Goal: Task Accomplishment & Management: Use online tool/utility

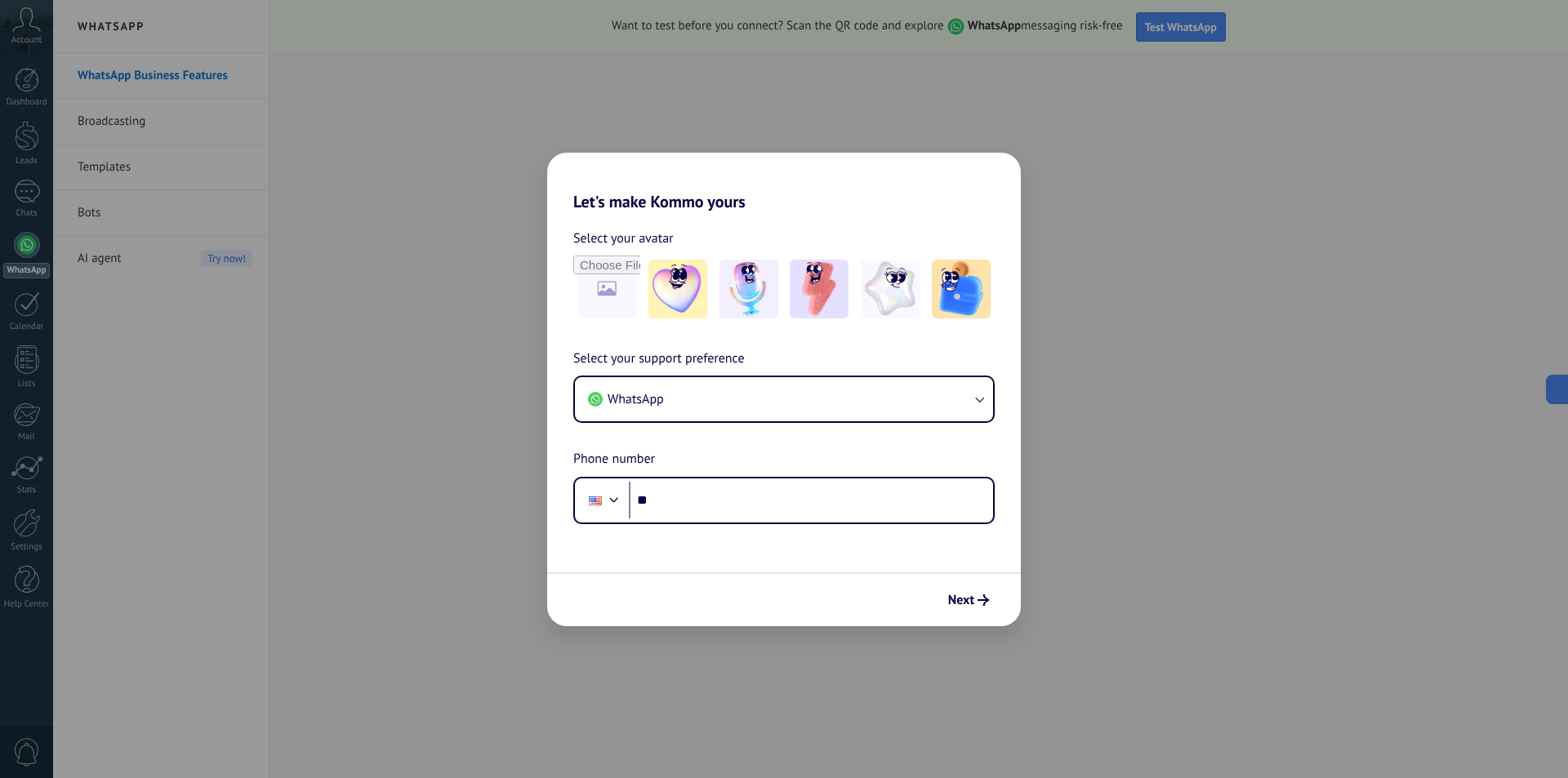
click at [818, 362] on div "Select your support preference WhatsApp Phone number Phone **" at bounding box center [784, 436] width 474 height 176
click at [815, 378] on button "WhatsApp" at bounding box center [784, 399] width 418 height 44
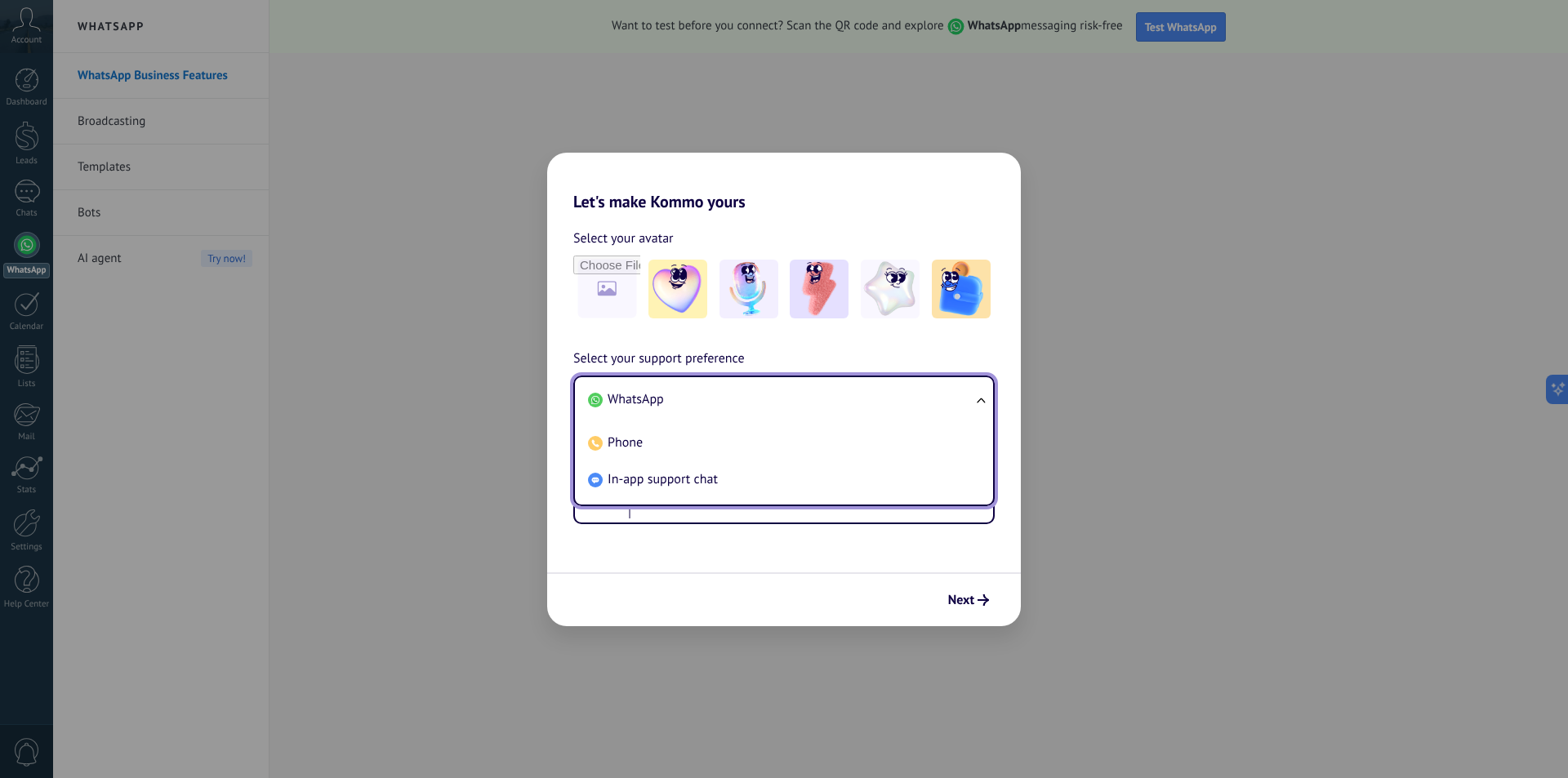
click at [766, 396] on li "WhatsApp" at bounding box center [781, 399] width 399 height 37
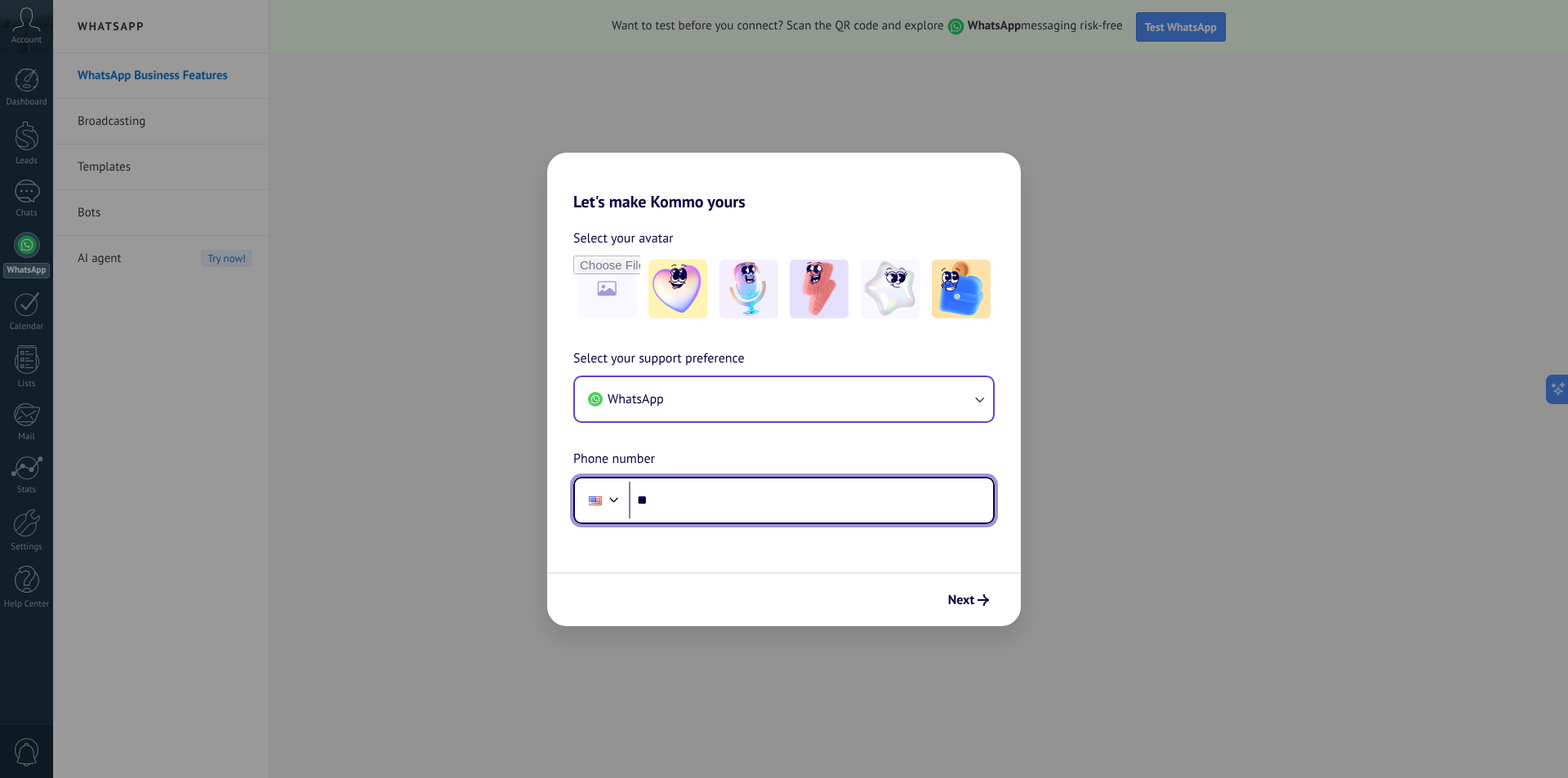
click at [796, 501] on input "**" at bounding box center [811, 501] width 364 height 38
click at [983, 595] on icon "submit" at bounding box center [984, 600] width 11 height 11
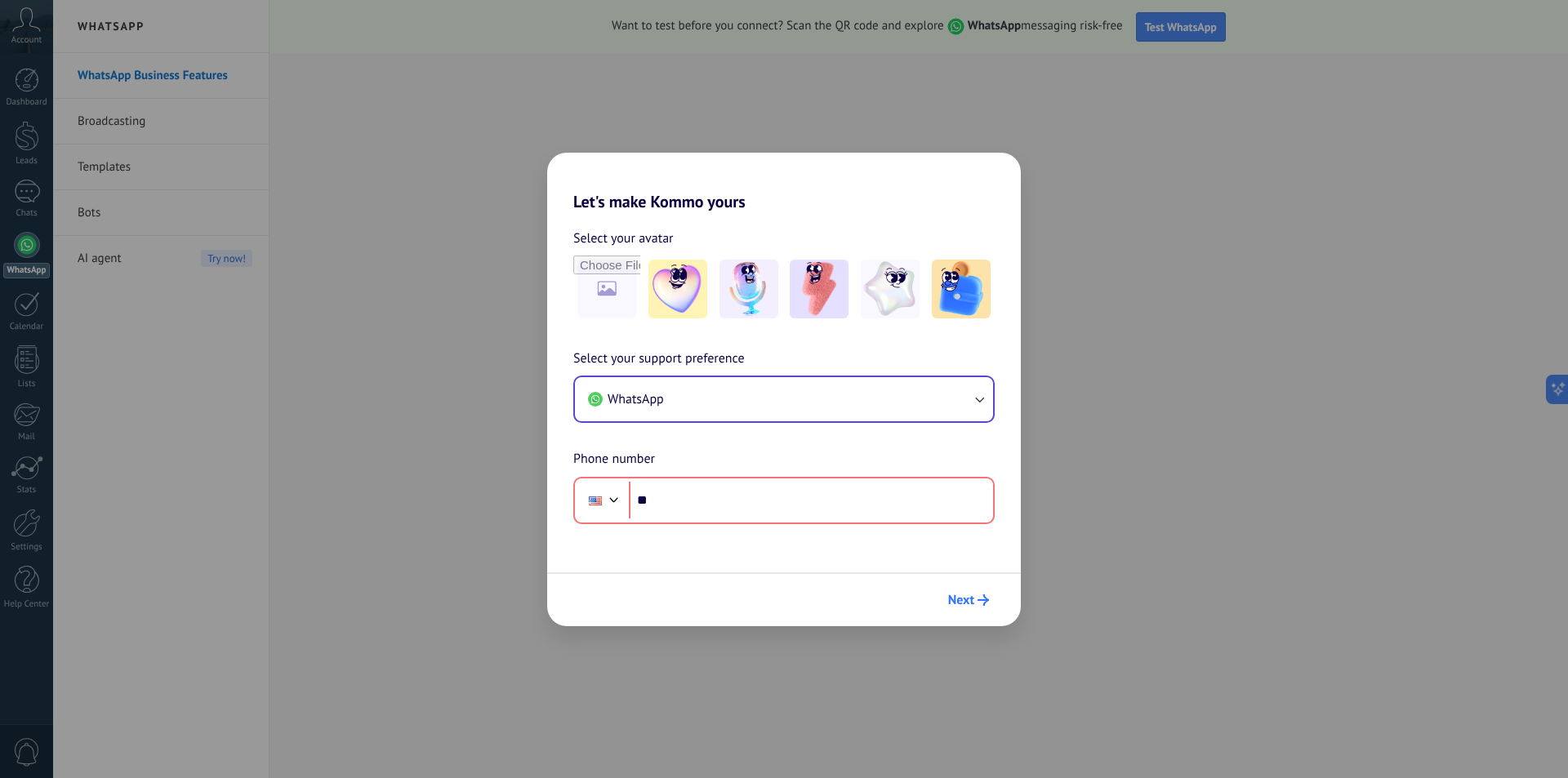
click at [962, 591] on button "Next" at bounding box center [969, 600] width 56 height 28
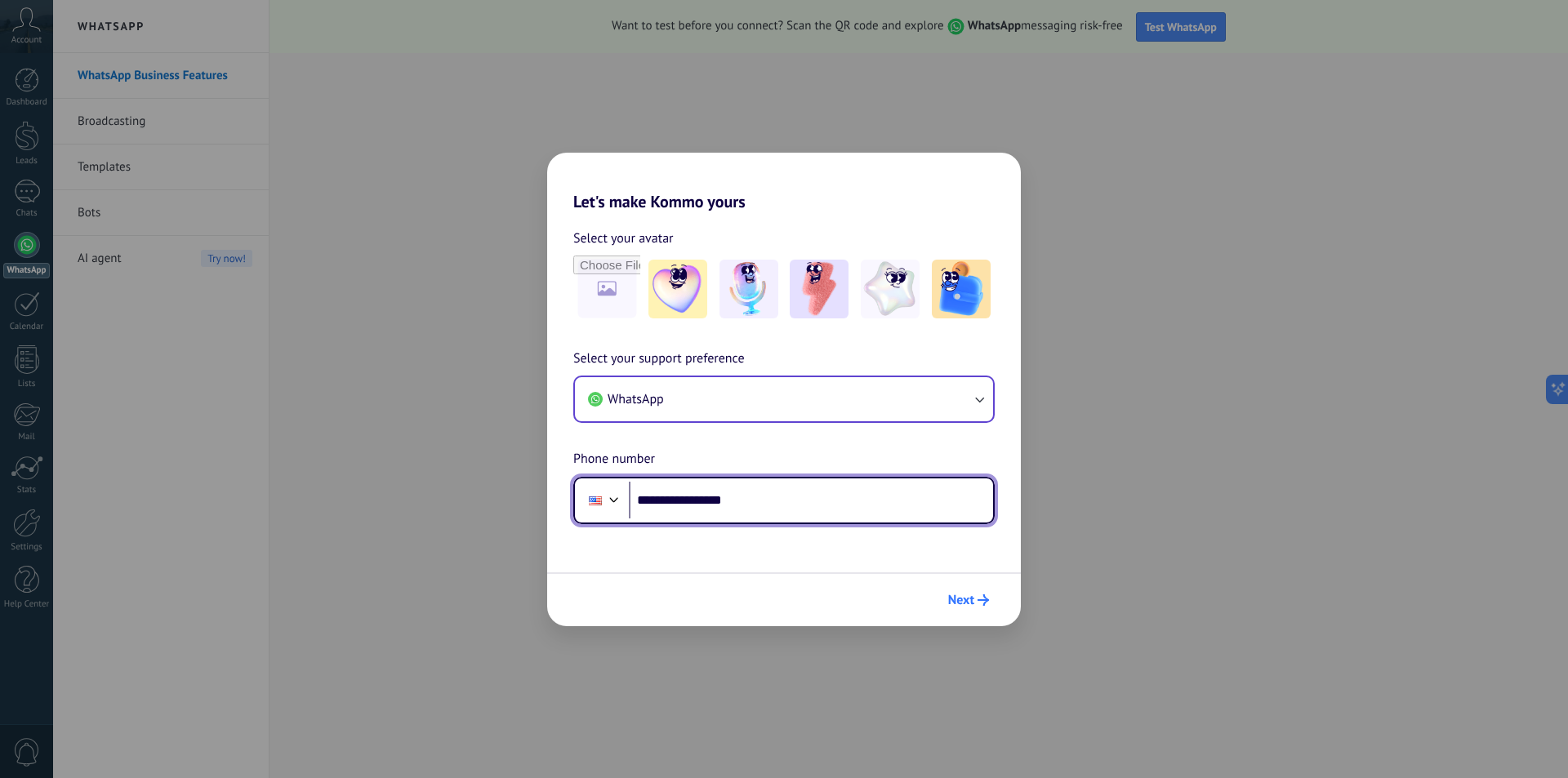
type input "**********"
click at [970, 606] on span "Next" at bounding box center [962, 600] width 26 height 11
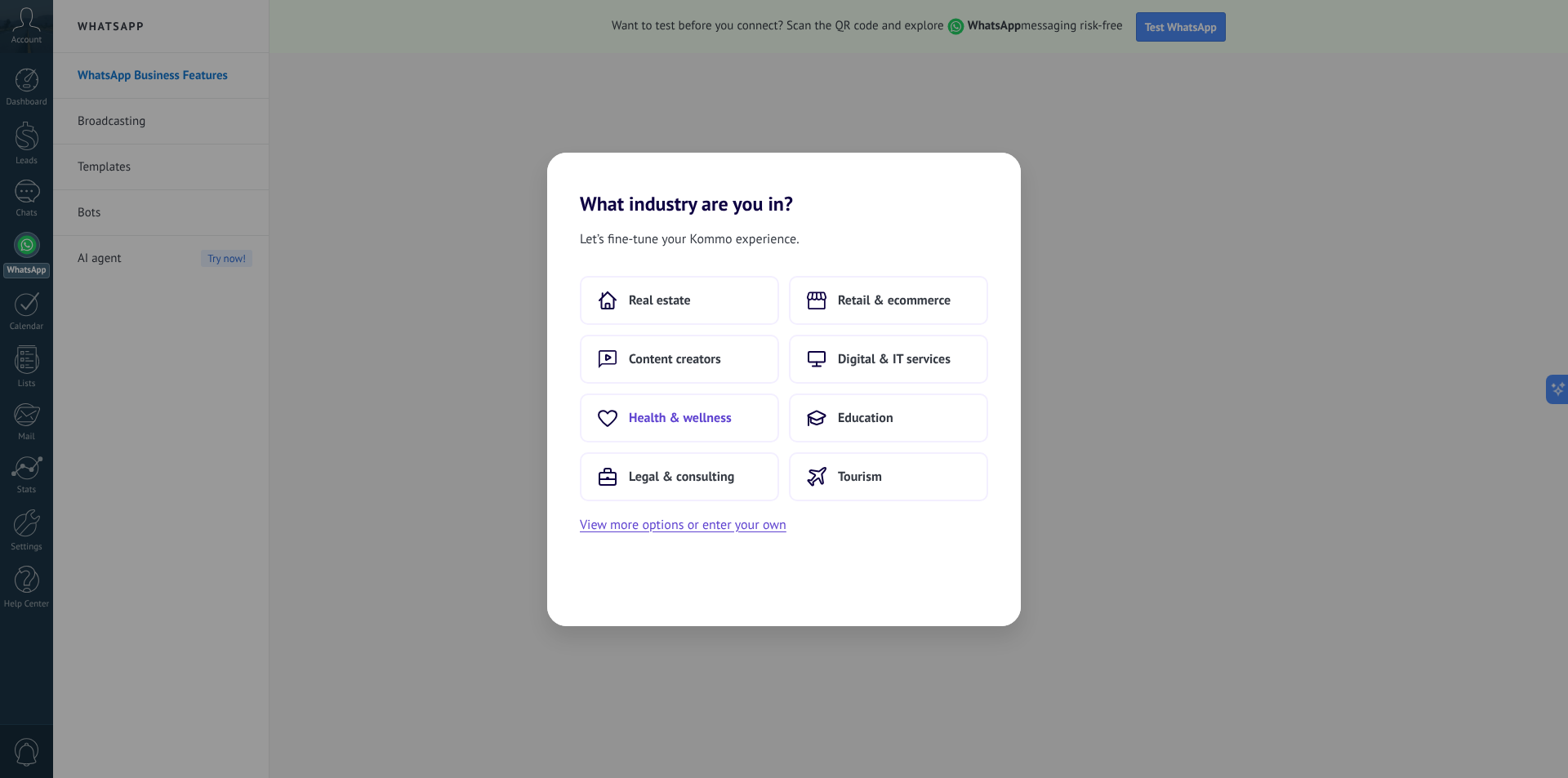
click at [687, 397] on button "Health & wellness" at bounding box center [680, 418] width 200 height 49
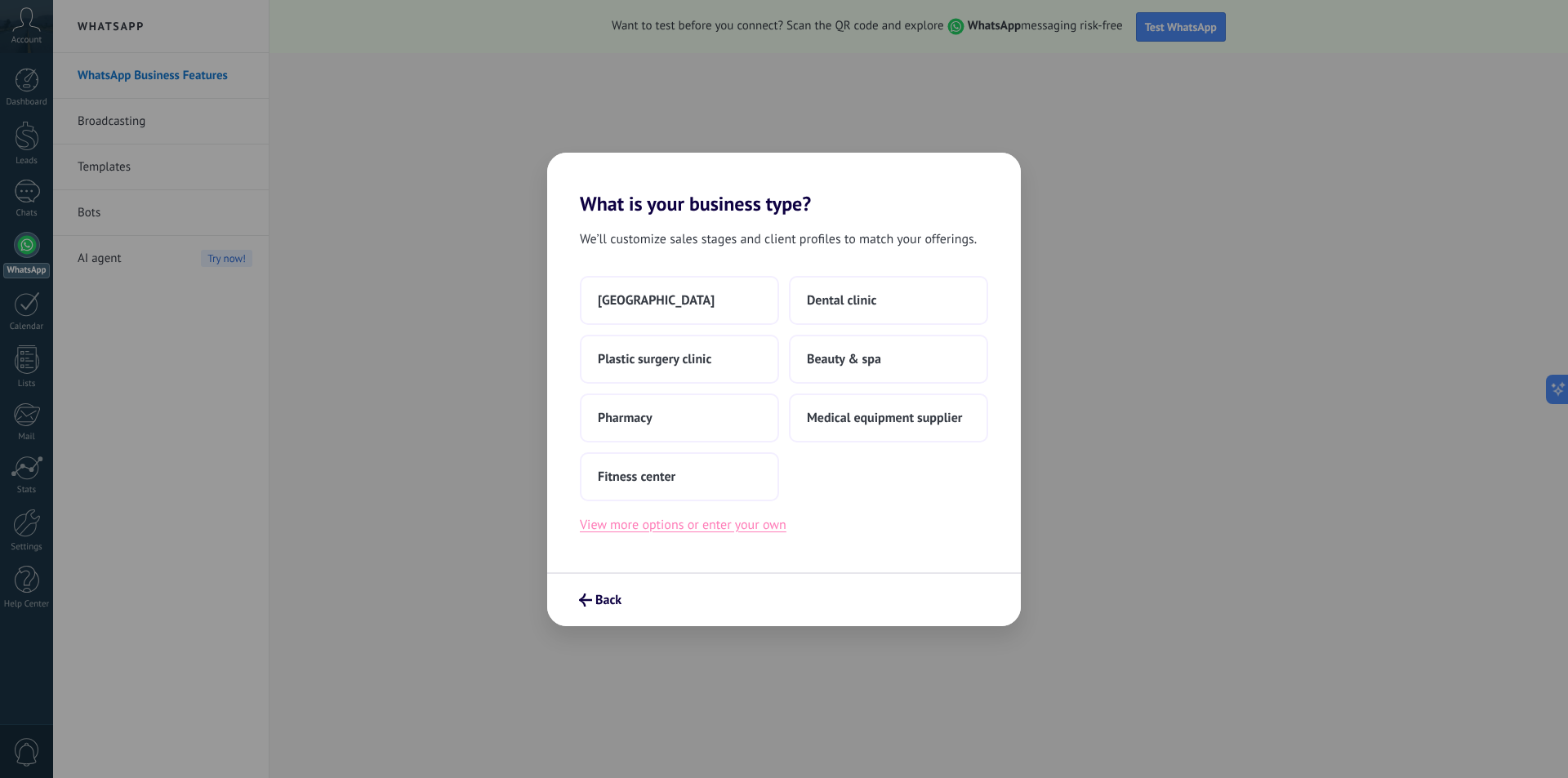
click at [699, 533] on button "View more options or enter your own" at bounding box center [683, 525] width 207 height 21
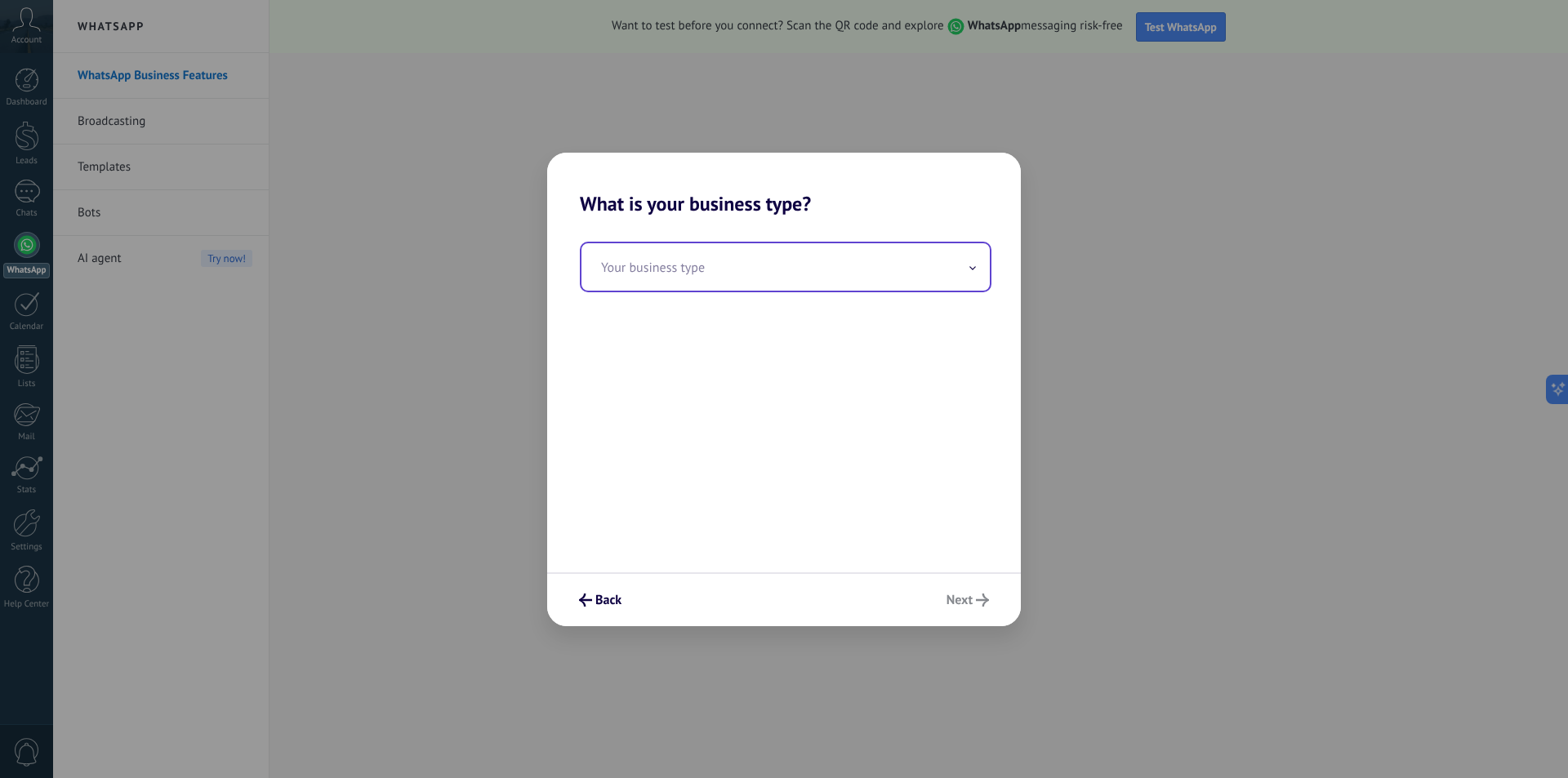
click at [743, 263] on input "text" at bounding box center [786, 267] width 408 height 47
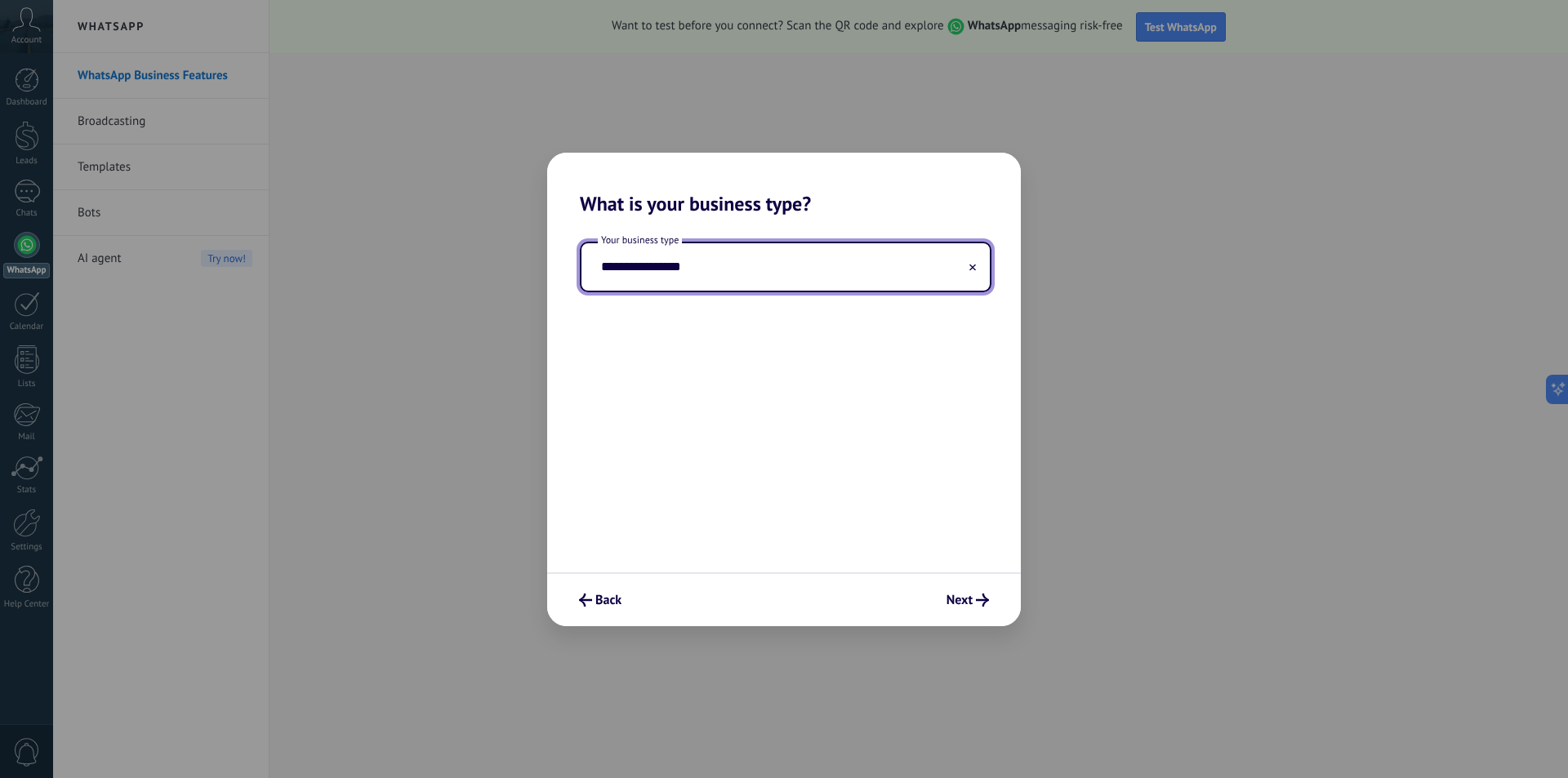
type input "**********"
drag, startPoint x: 965, startPoint y: 615, endPoint x: 965, endPoint y: 606, distance: 9.0
click at [965, 608] on div "Back Next" at bounding box center [784, 600] width 474 height 54
click at [965, 606] on span "Next" at bounding box center [960, 600] width 26 height 11
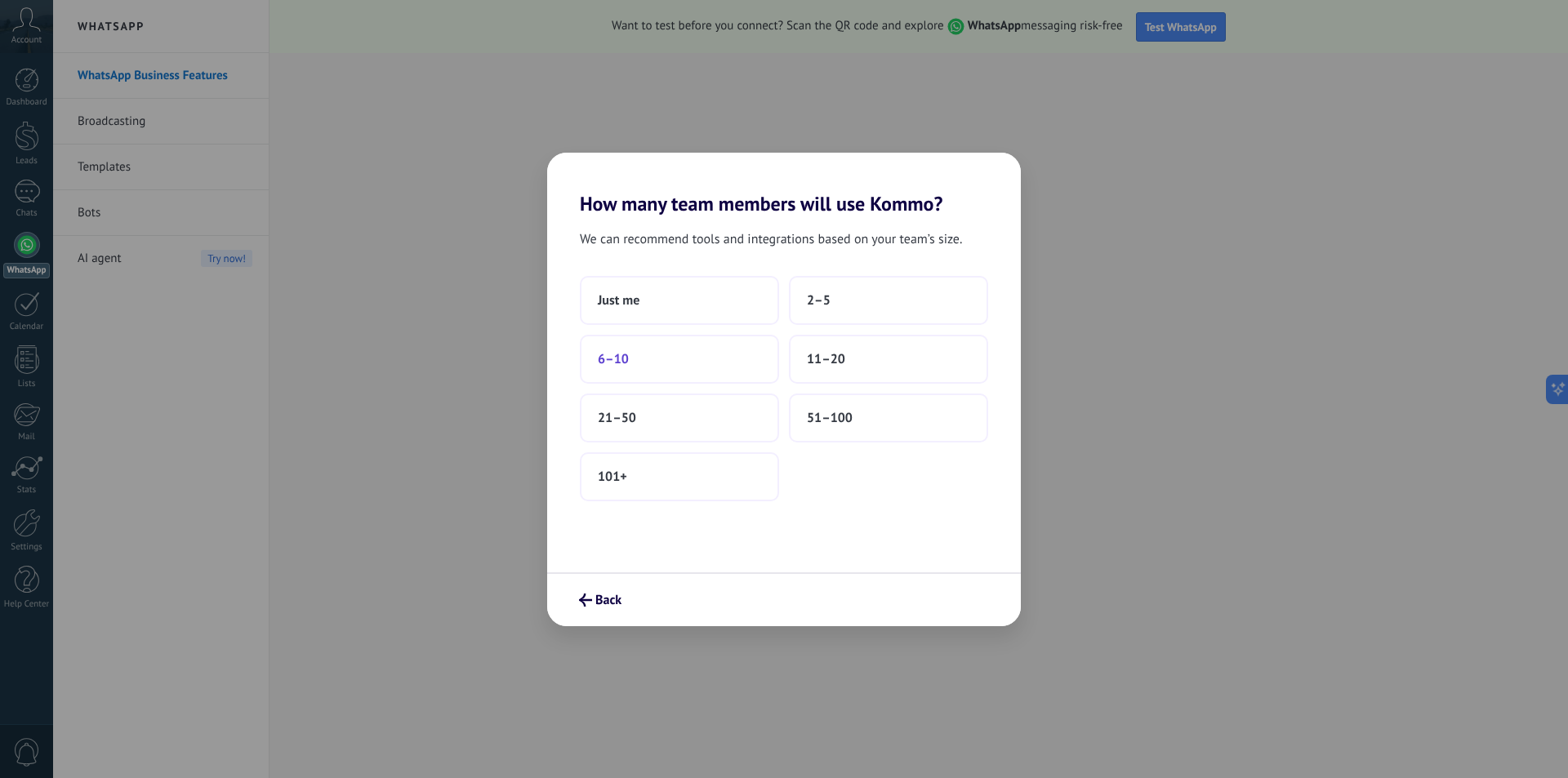
click at [736, 361] on button "6–10" at bounding box center [680, 359] width 200 height 49
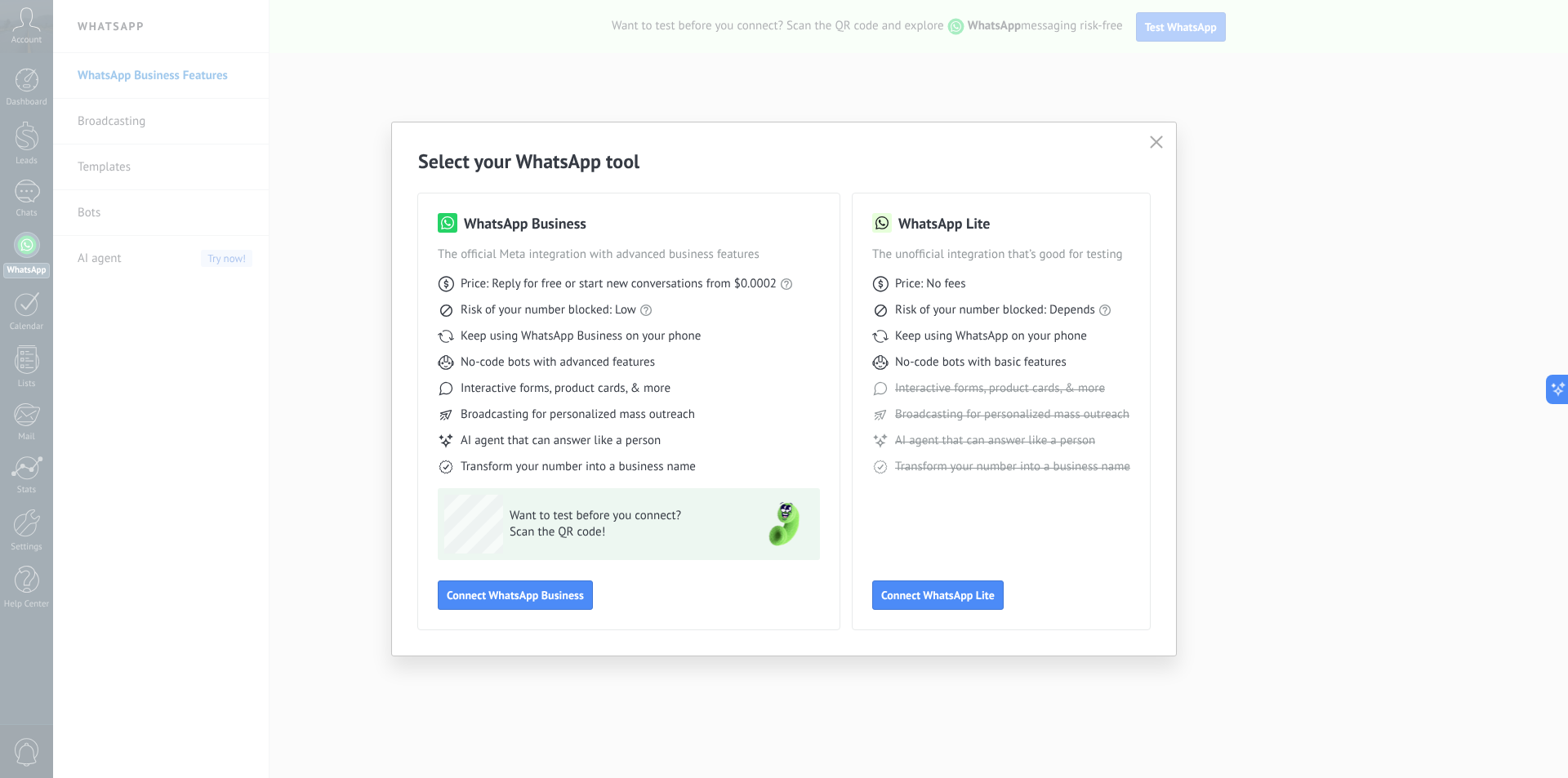
click at [1144, 144] on div "Select your WhatsApp tool WhatsApp Business The official Meta integration with …" at bounding box center [784, 389] width 784 height 533
click at [1155, 144] on use "button" at bounding box center [1156, 142] width 12 height 12
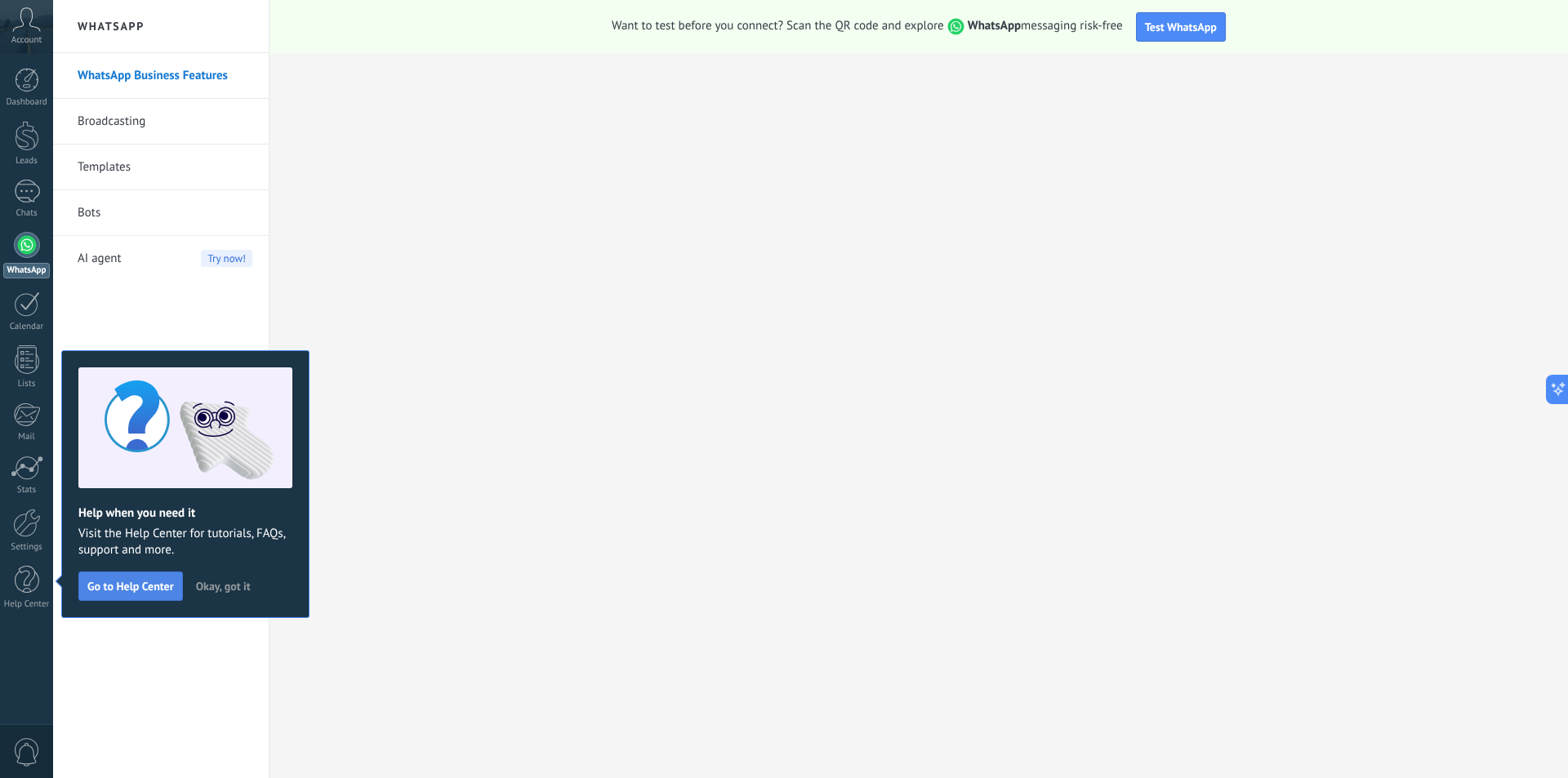
click at [159, 586] on span "Go to Help Center" at bounding box center [131, 587] width 87 height 11
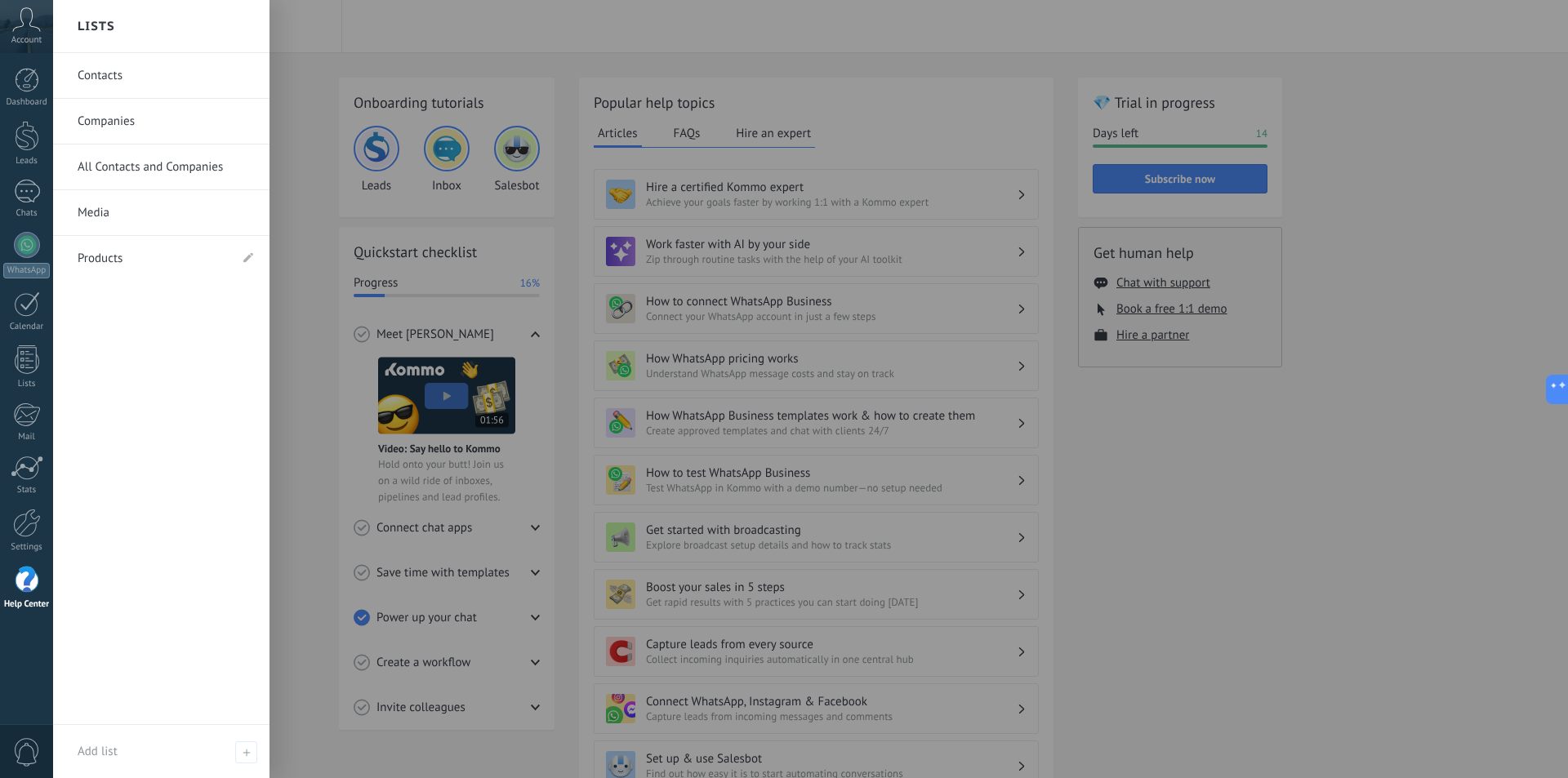
click at [162, 666] on div "Contacts Companies All Contacts and Companies Media Products" at bounding box center [161, 389] width 216 height 672
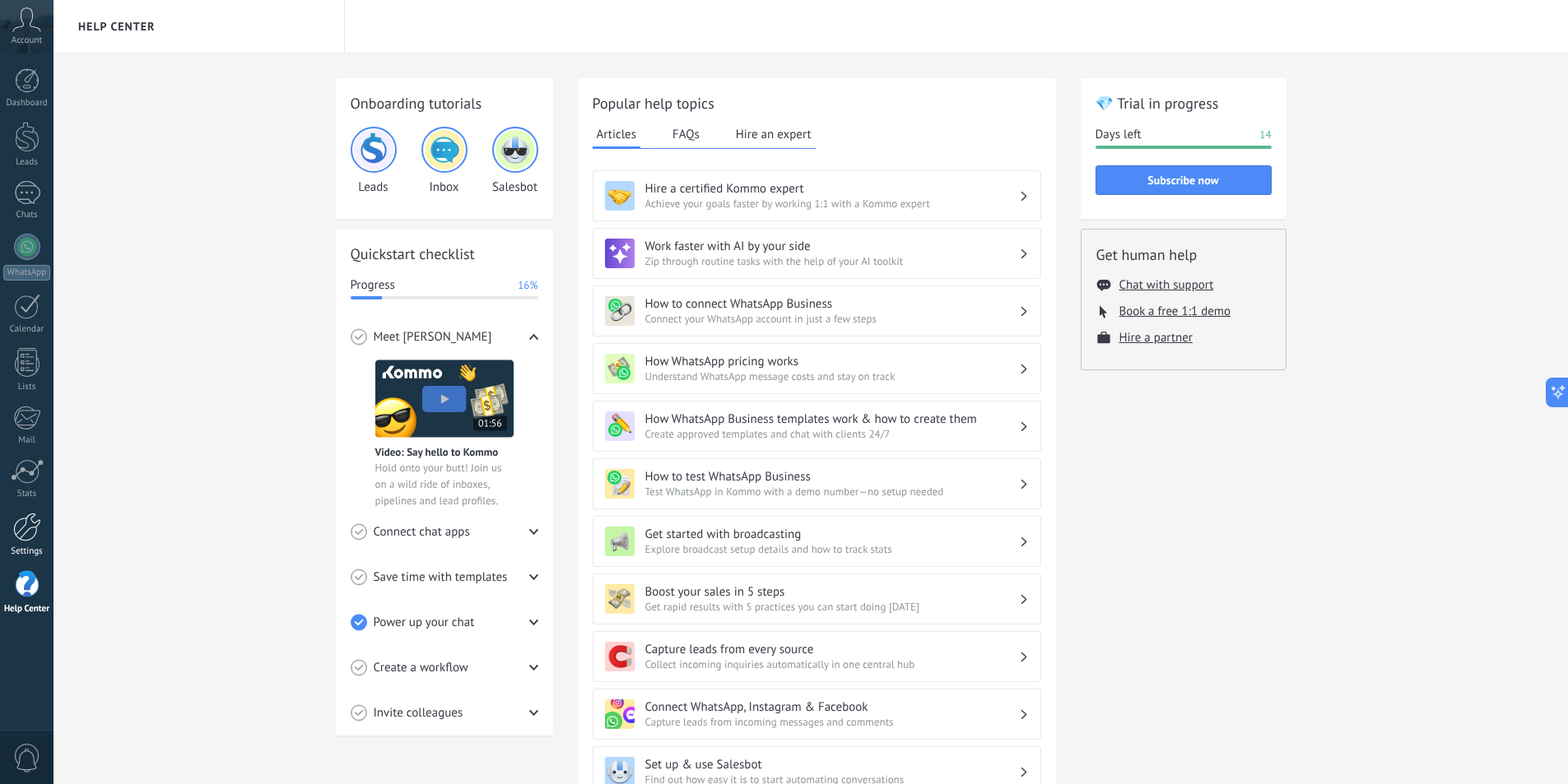
click at [40, 534] on div at bounding box center [27, 527] width 28 height 29
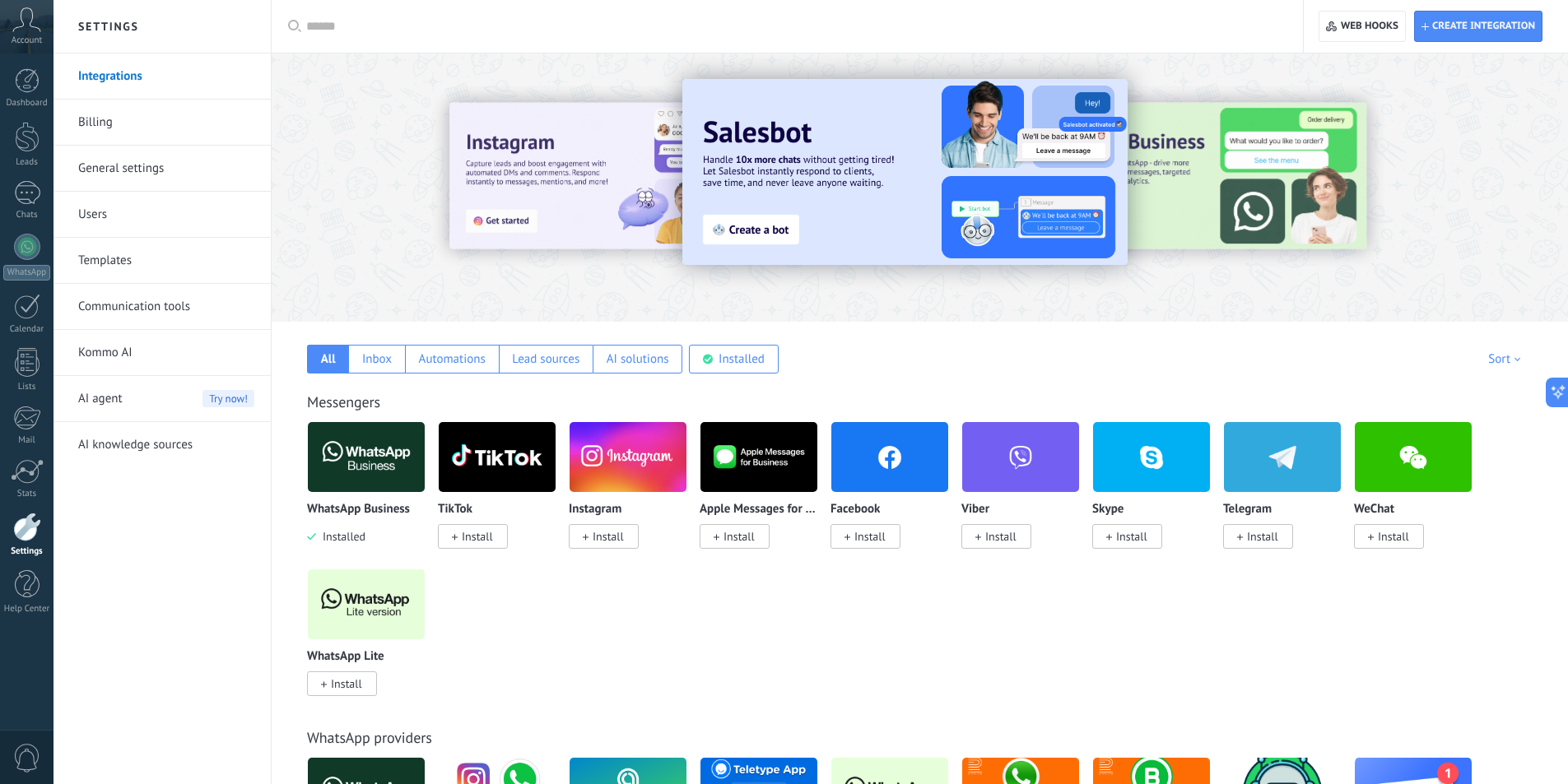
click at [464, 542] on span "Install" at bounding box center [478, 537] width 31 height 15
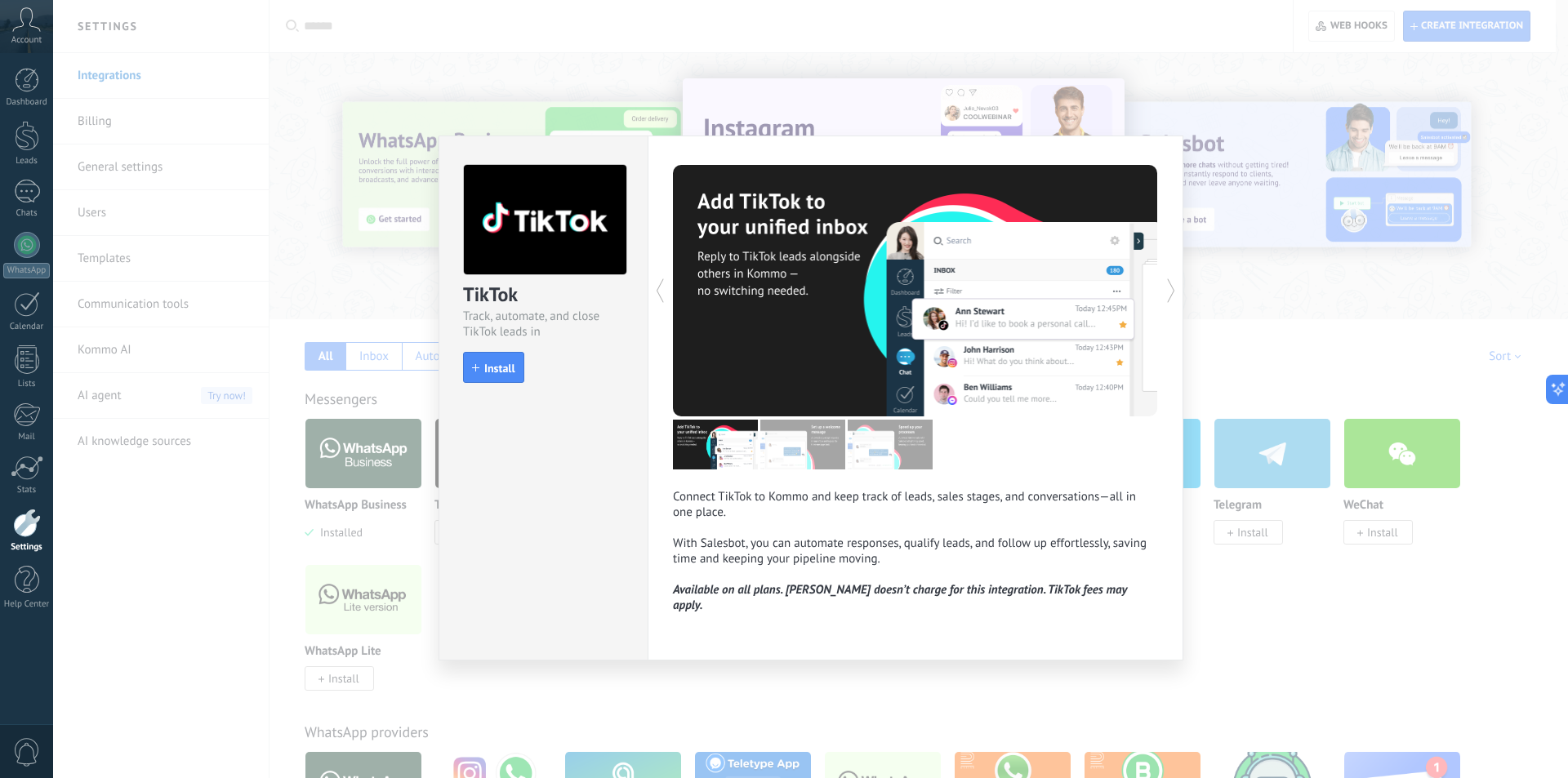
click at [1233, 281] on div "TikTok Track, automate, and close TikTok leads in Kommo install Install Connect…" at bounding box center [810, 389] width 1515 height 778
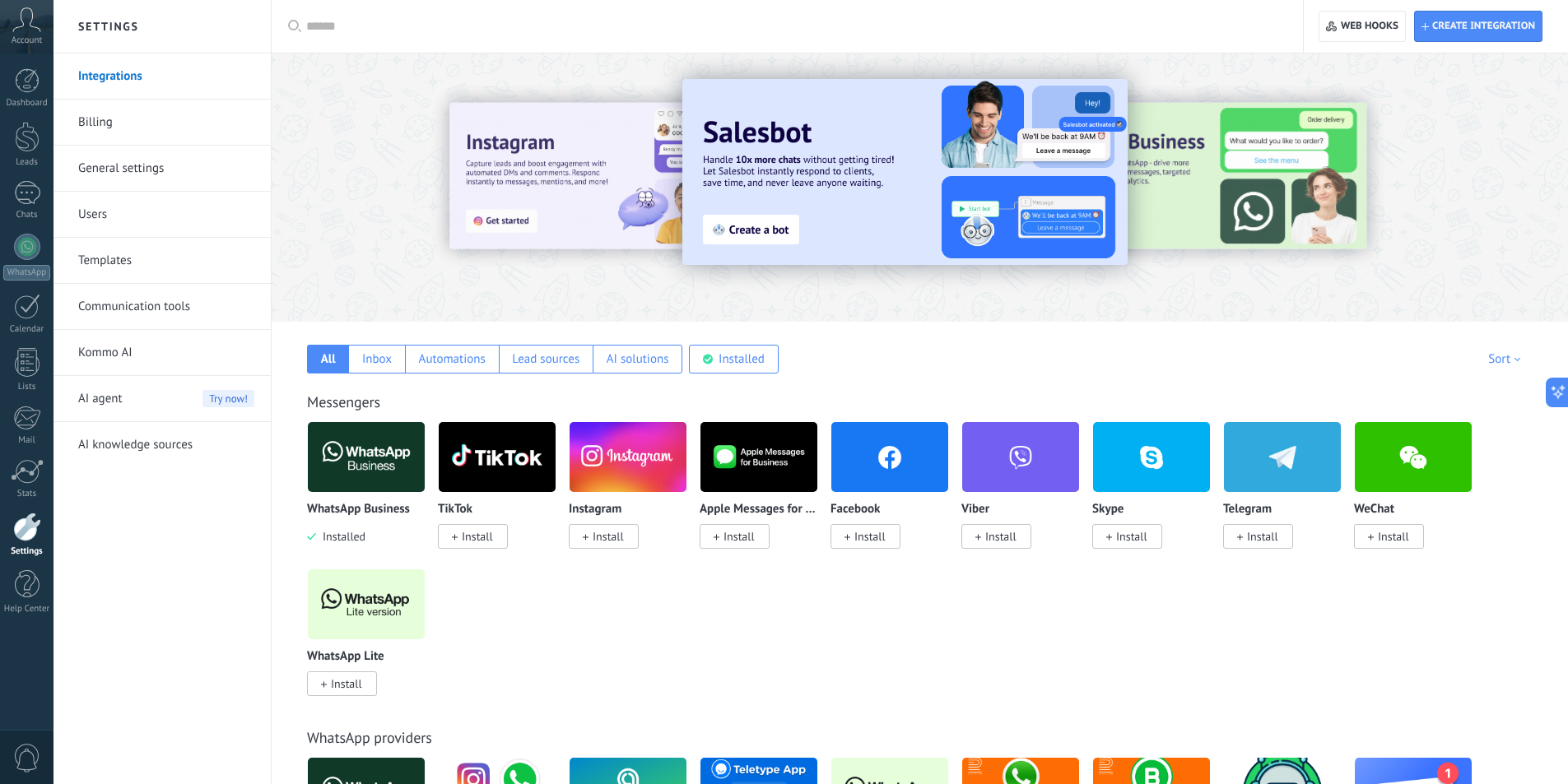
click at [143, 78] on link "Integrations" at bounding box center [167, 77] width 177 height 46
click at [363, 445] on img at bounding box center [366, 457] width 117 height 80
click at [386, 458] on img at bounding box center [366, 457] width 117 height 80
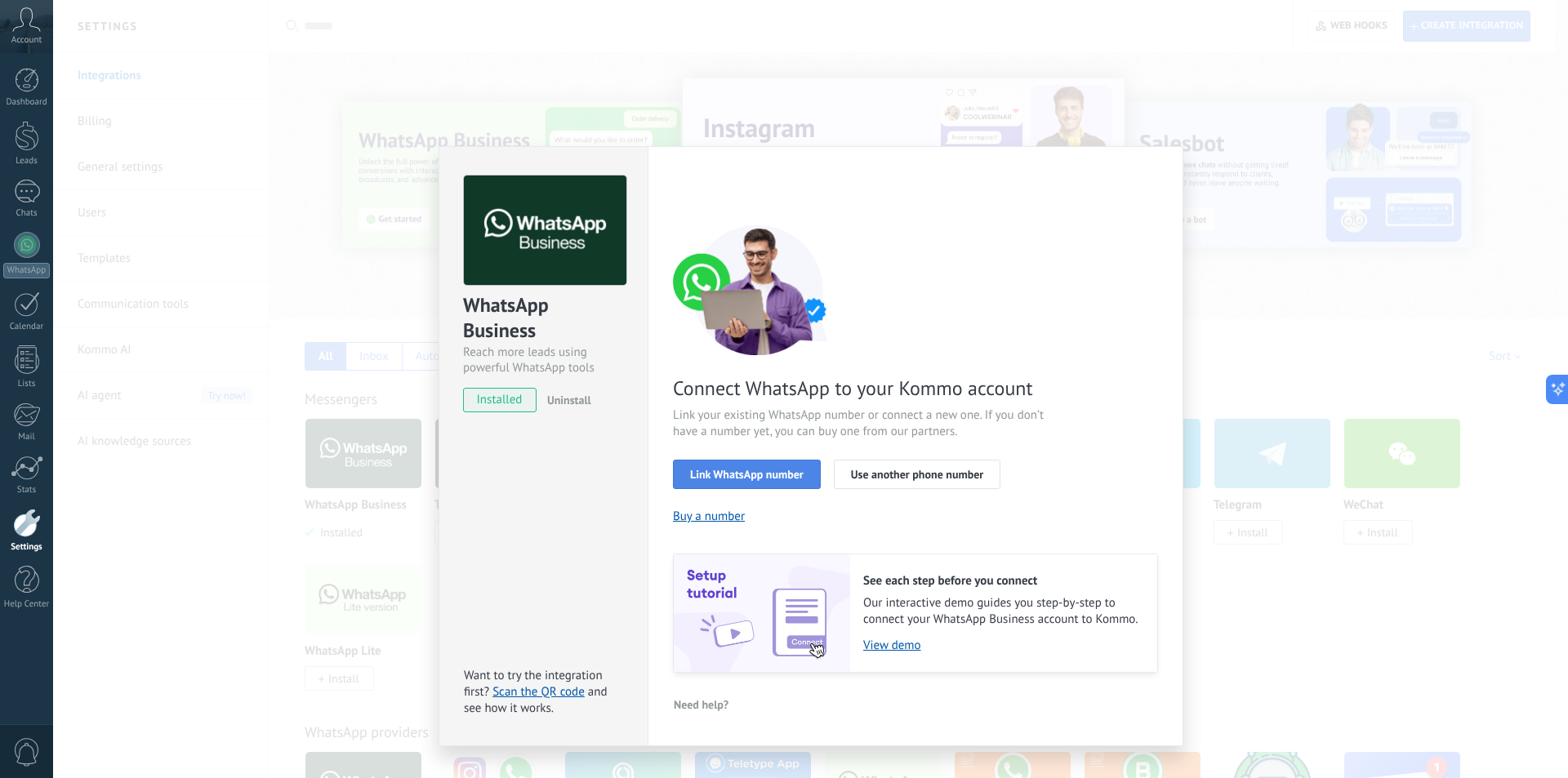
click at [763, 479] on span "Link WhatsApp number" at bounding box center [746, 474] width 114 height 11
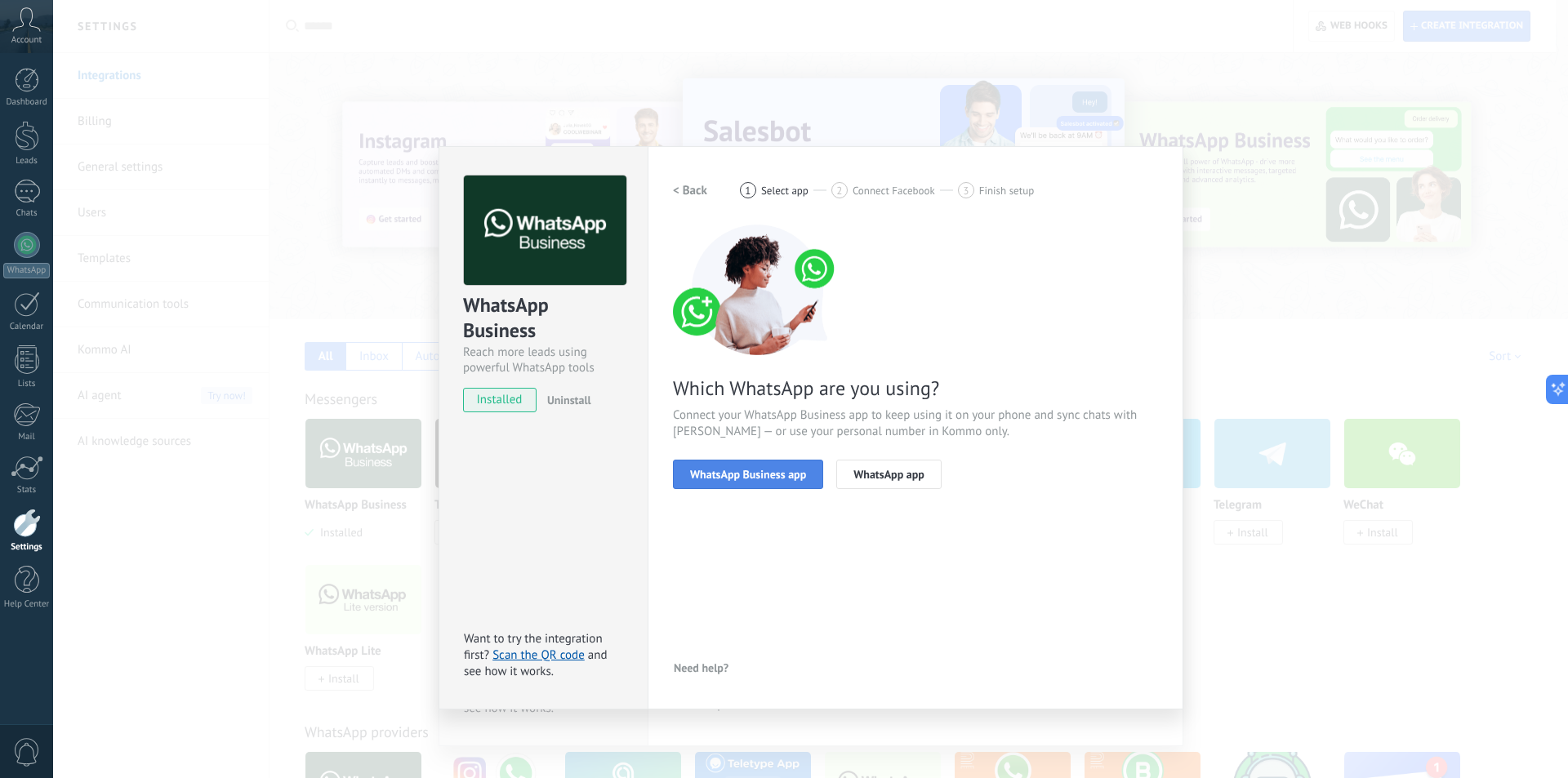
click at [751, 460] on button "WhatsApp Business app" at bounding box center [748, 474] width 151 height 29
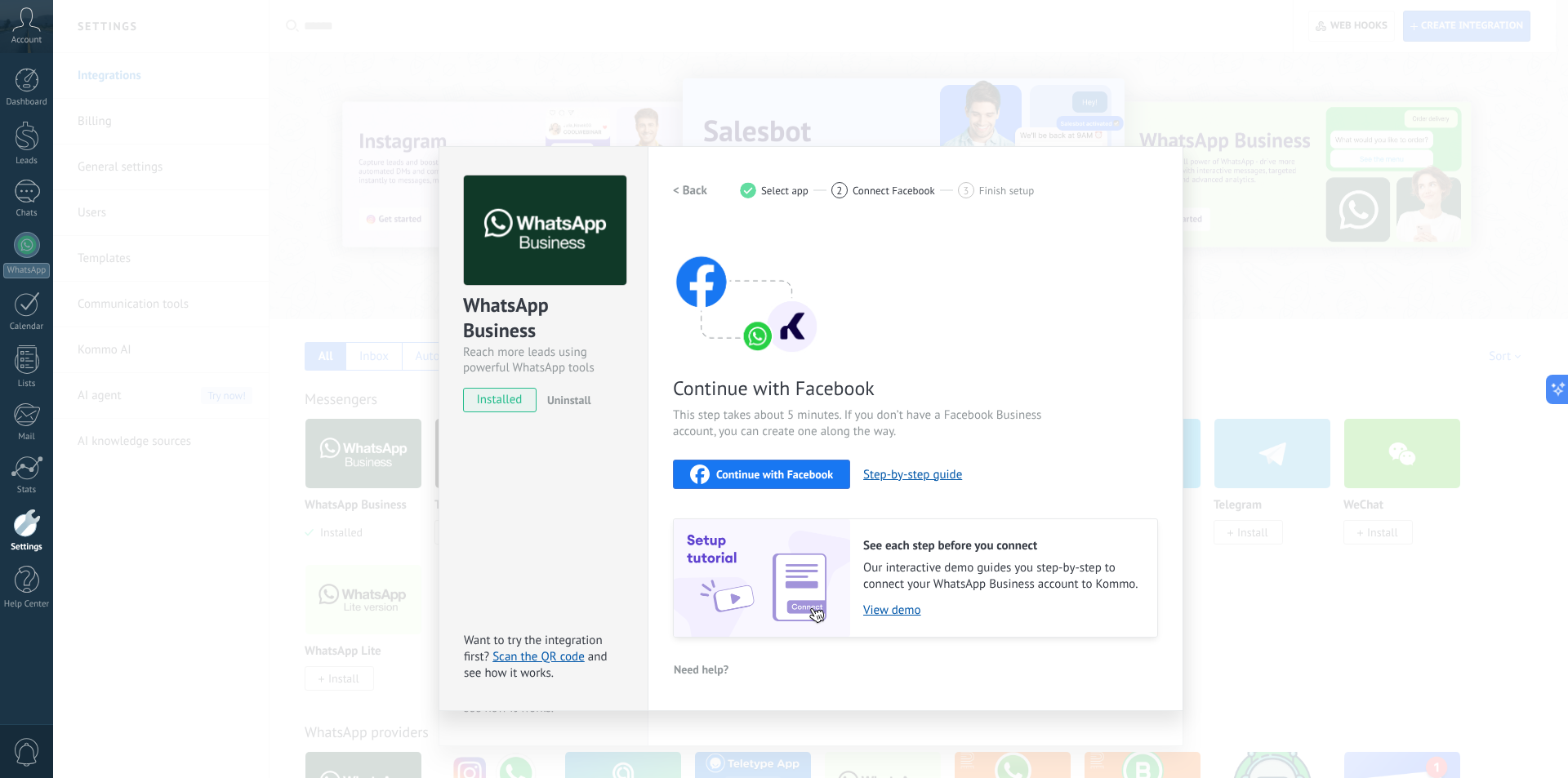
click at [776, 473] on span "Continue with Facebook" at bounding box center [774, 474] width 117 height 11
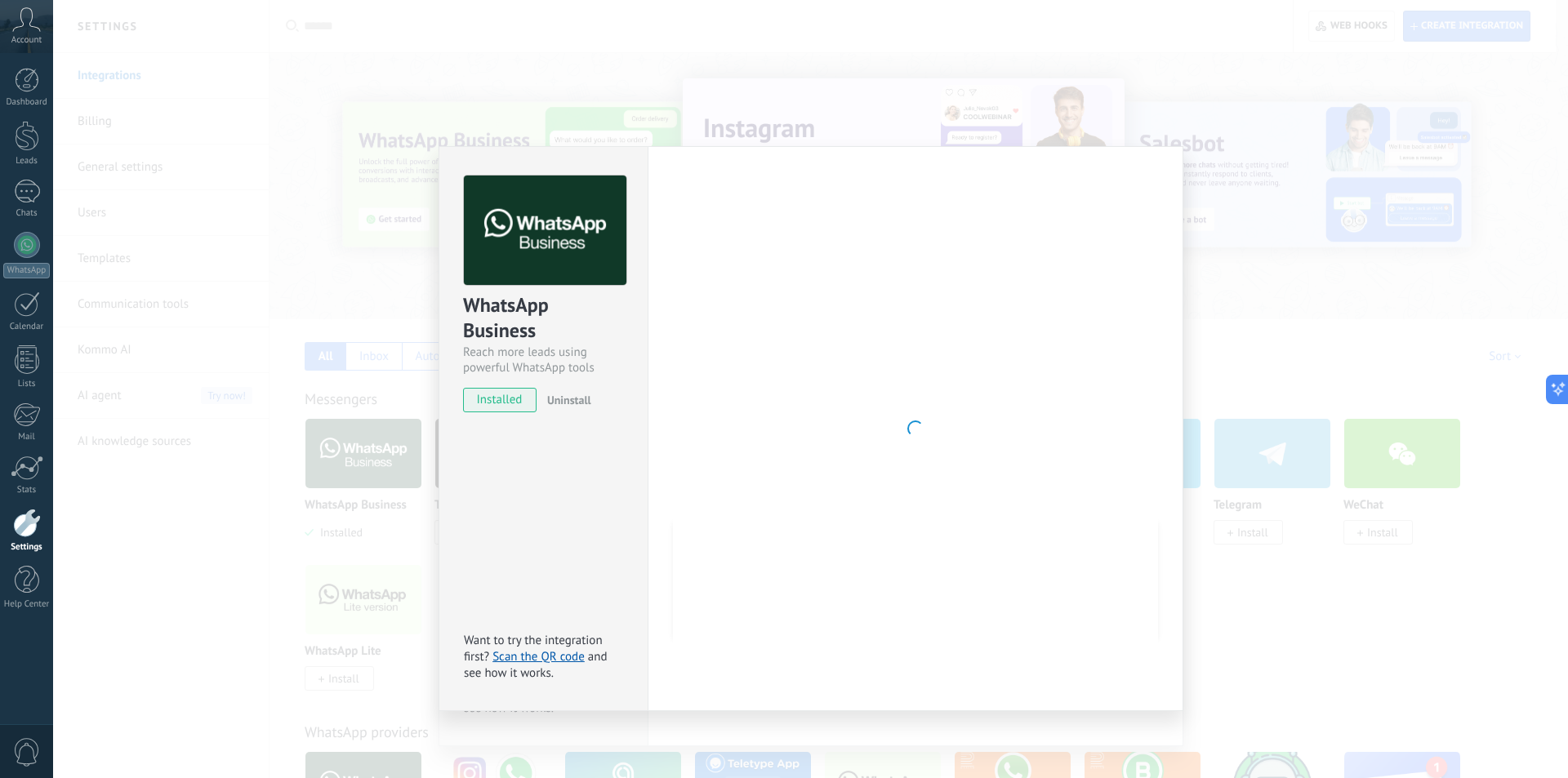
click at [565, 399] on span "Uninstall" at bounding box center [570, 400] width 44 height 15
click at [521, 400] on span "installed" at bounding box center [500, 400] width 72 height 25
click at [561, 402] on div "installed Uninstall" at bounding box center [543, 400] width 161 height 25
click at [551, 662] on link "Scan the QR code" at bounding box center [538, 656] width 92 height 16
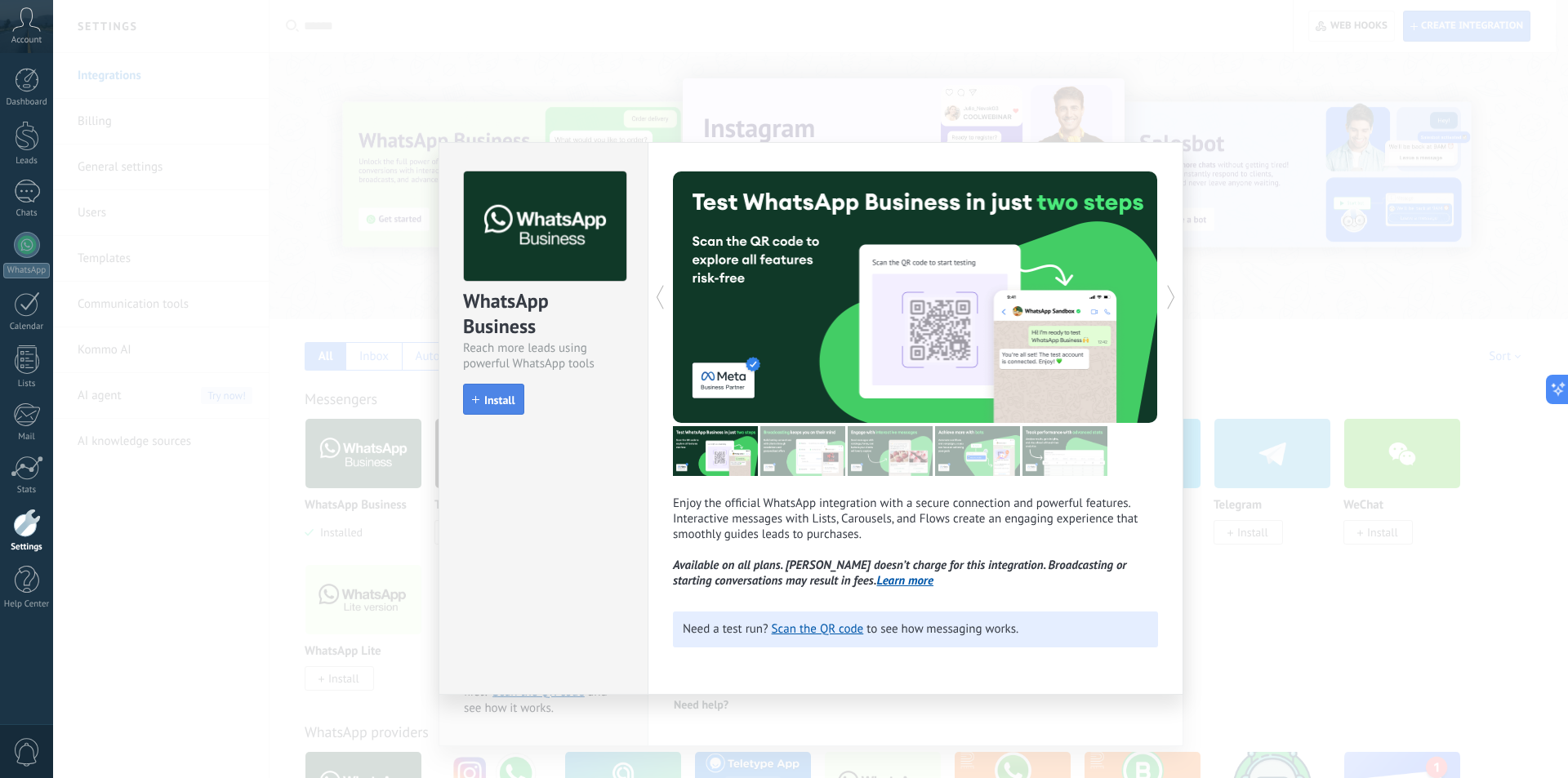
click at [491, 399] on span "Install" at bounding box center [500, 400] width 31 height 11
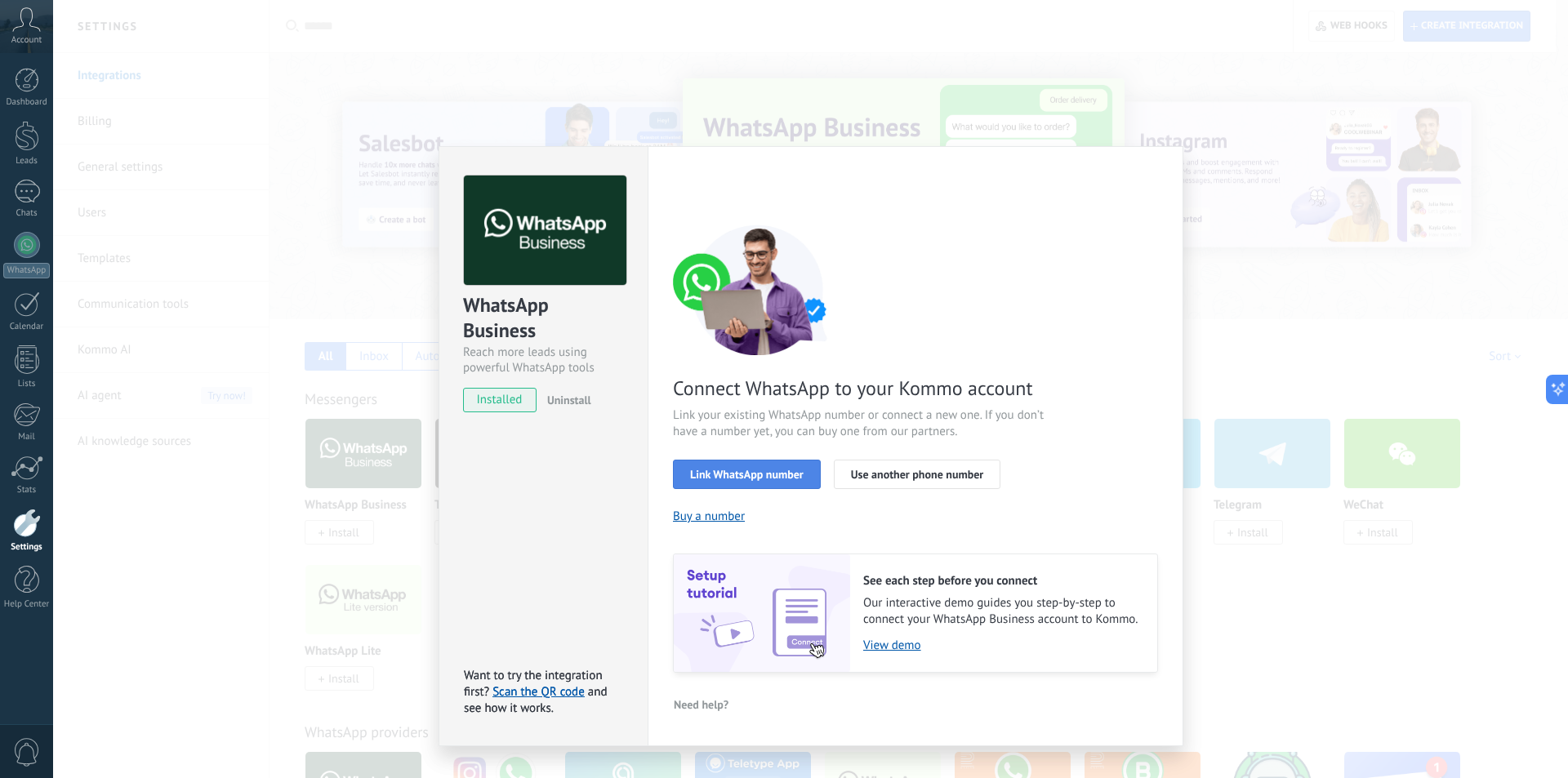
click at [761, 473] on span "Link WhatsApp number" at bounding box center [746, 474] width 114 height 11
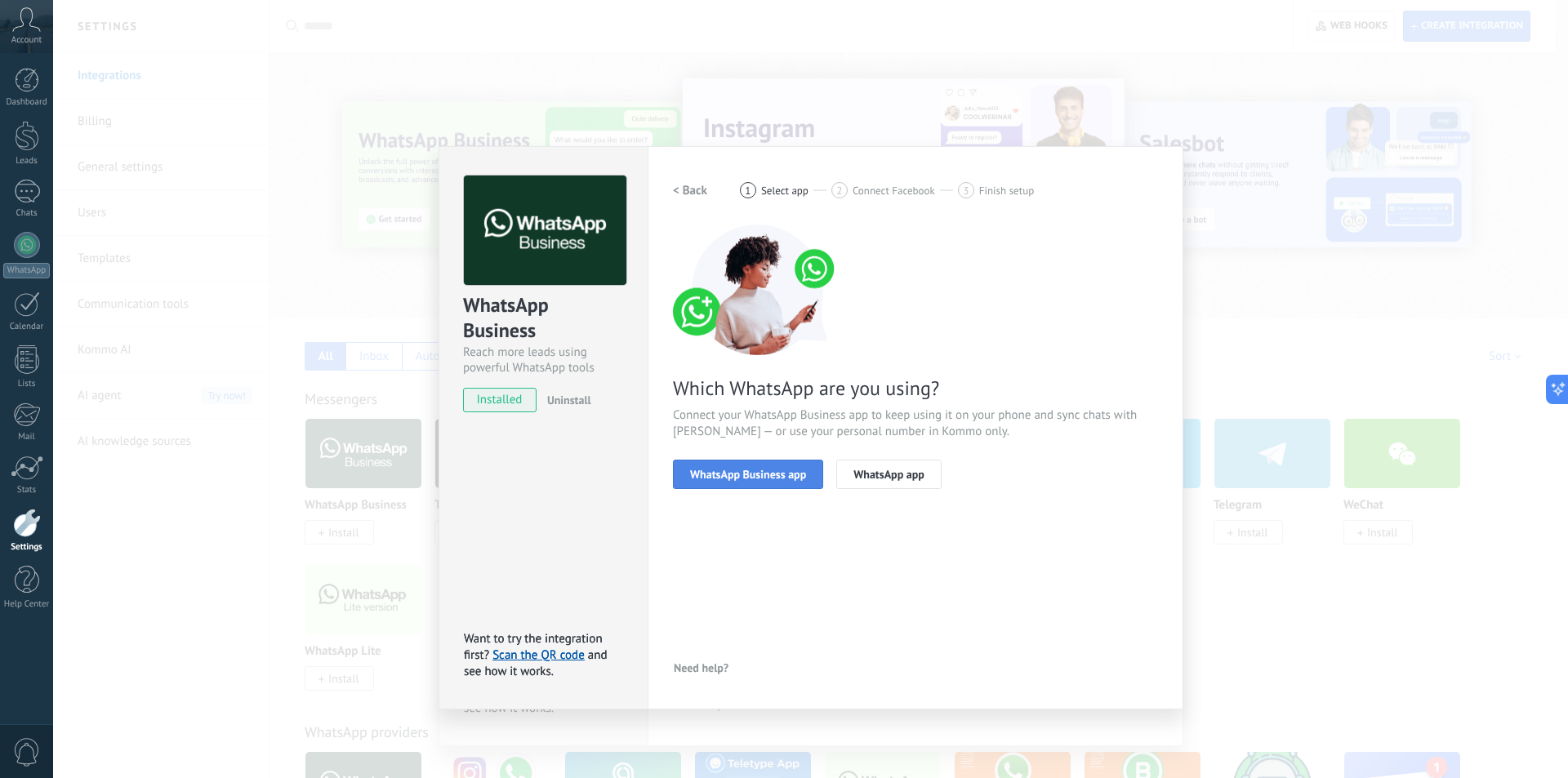
click at [767, 479] on span "WhatsApp Business app" at bounding box center [748, 474] width 116 height 11
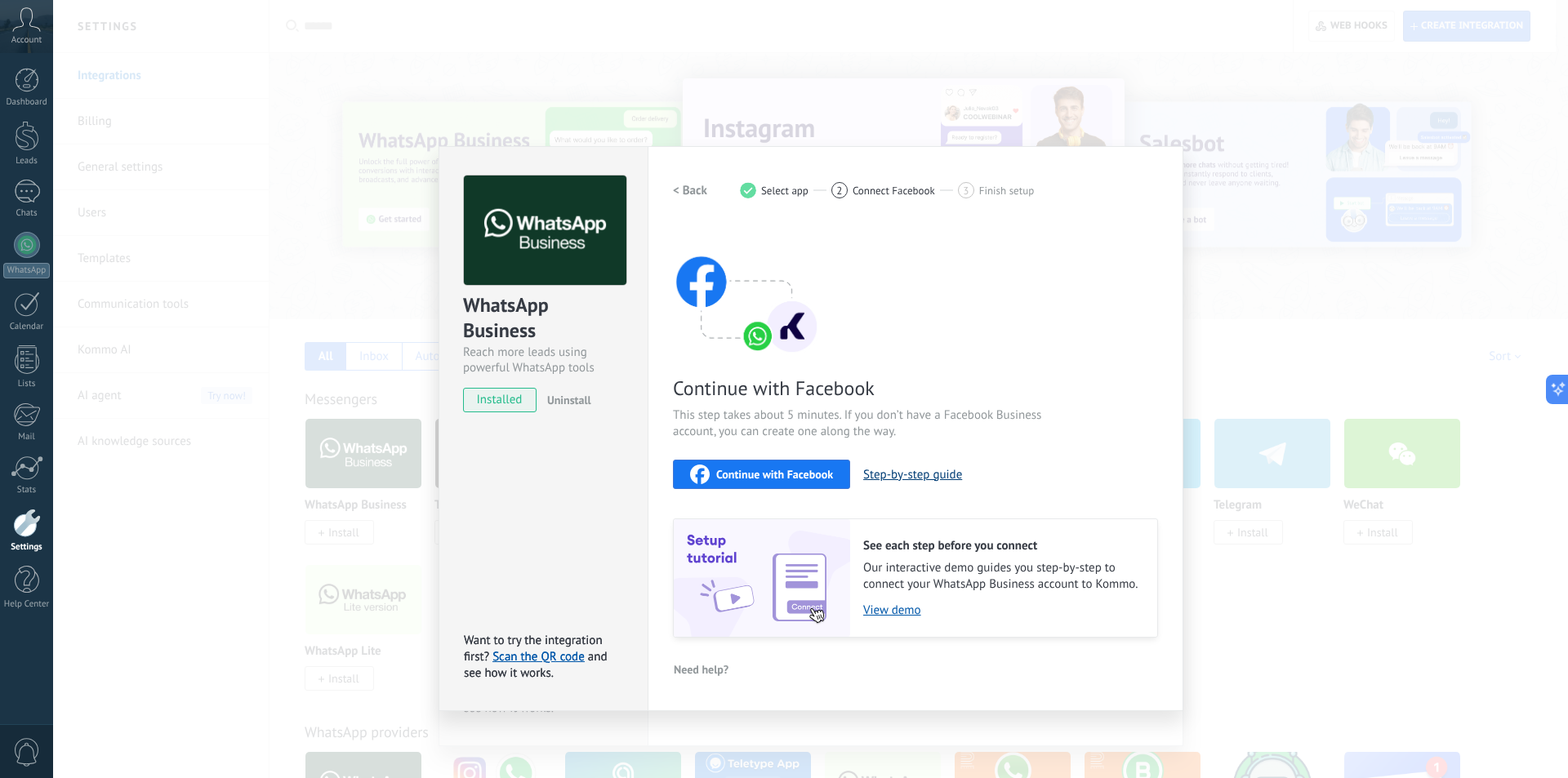
click at [911, 474] on button "Step-by-step guide" at bounding box center [912, 474] width 99 height 16
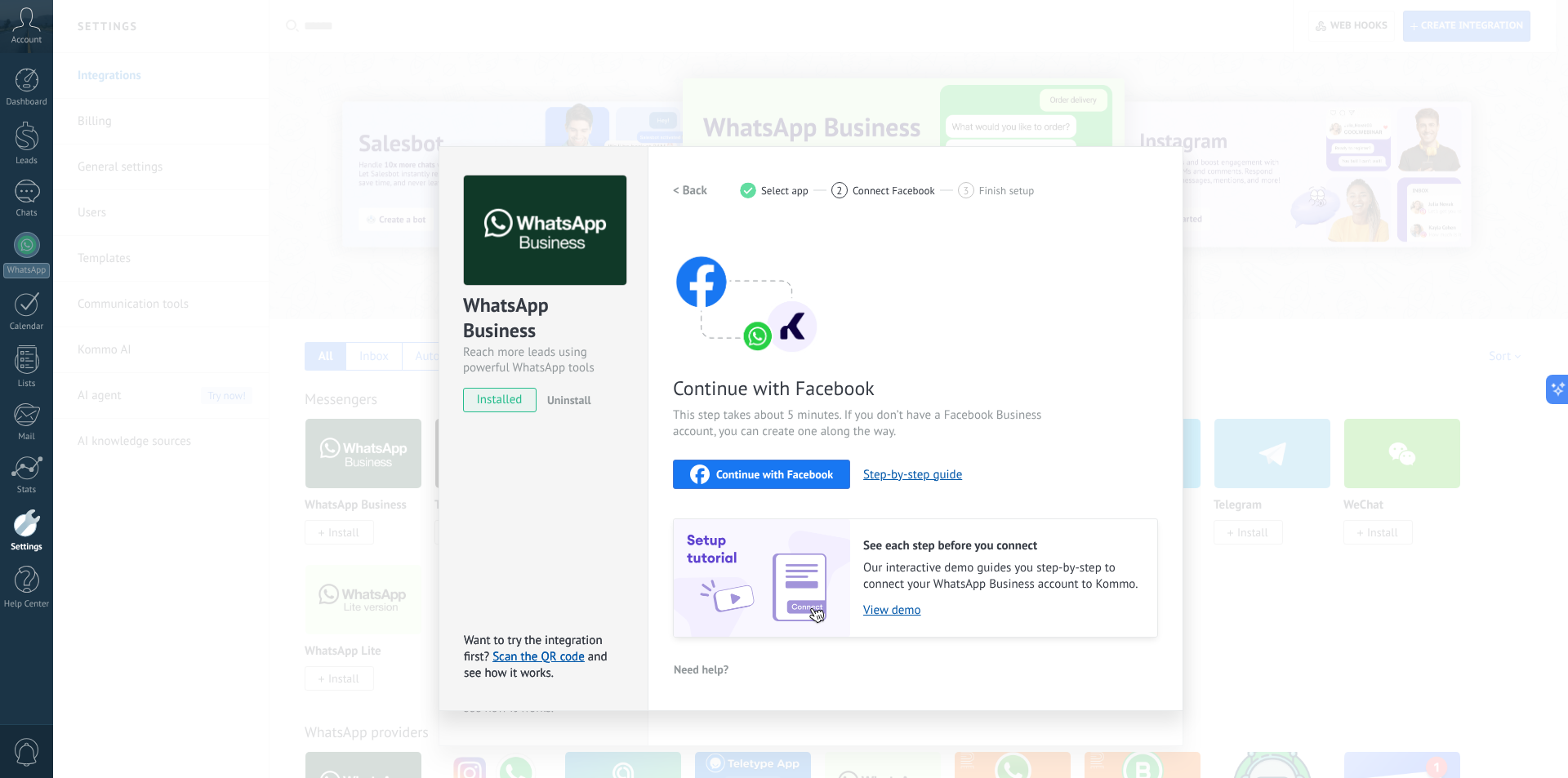
click at [783, 486] on button "Continue with Facebook" at bounding box center [761, 474] width 178 height 29
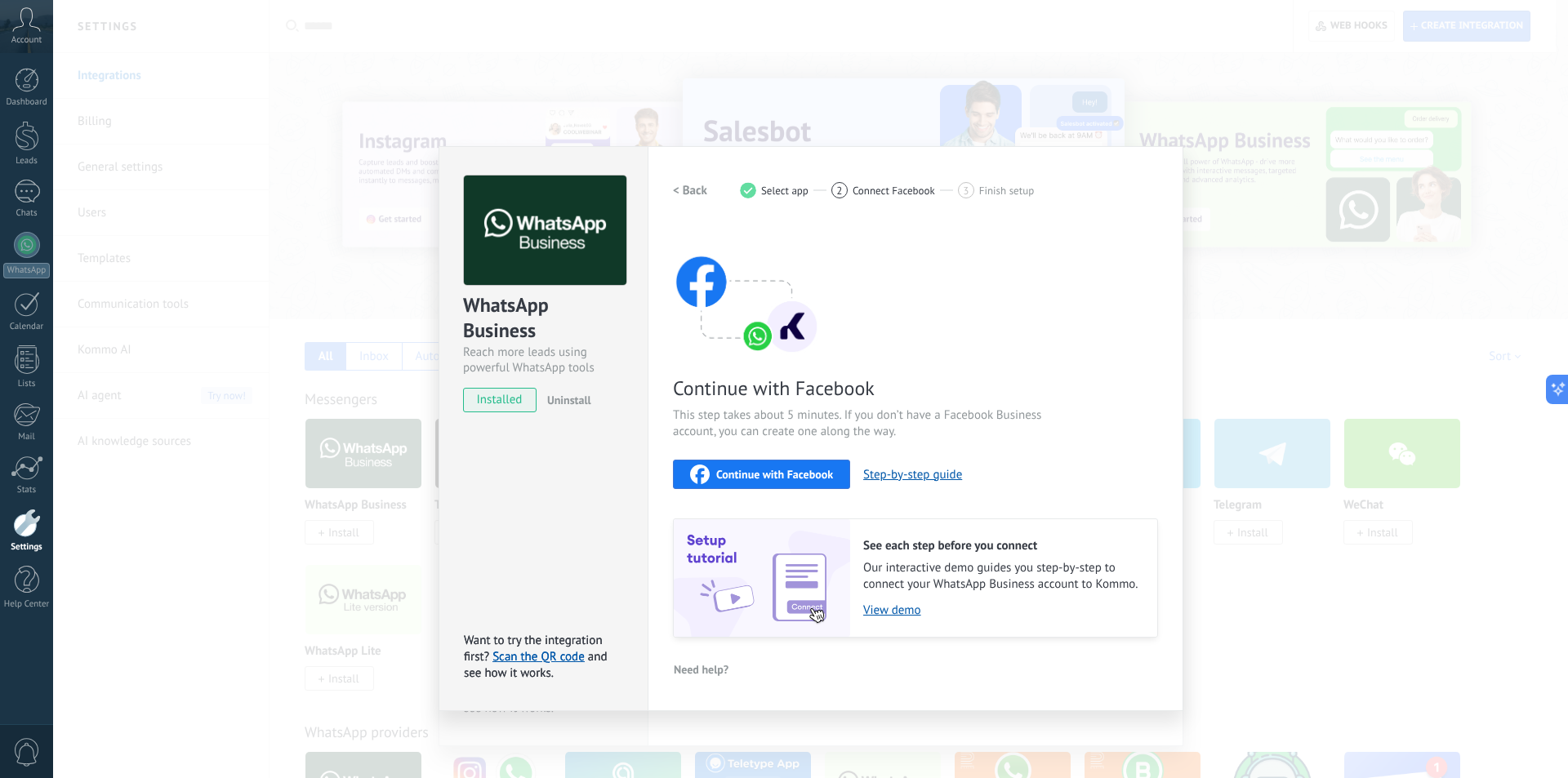
click at [798, 479] on span "Continue with Facebook" at bounding box center [774, 474] width 117 height 11
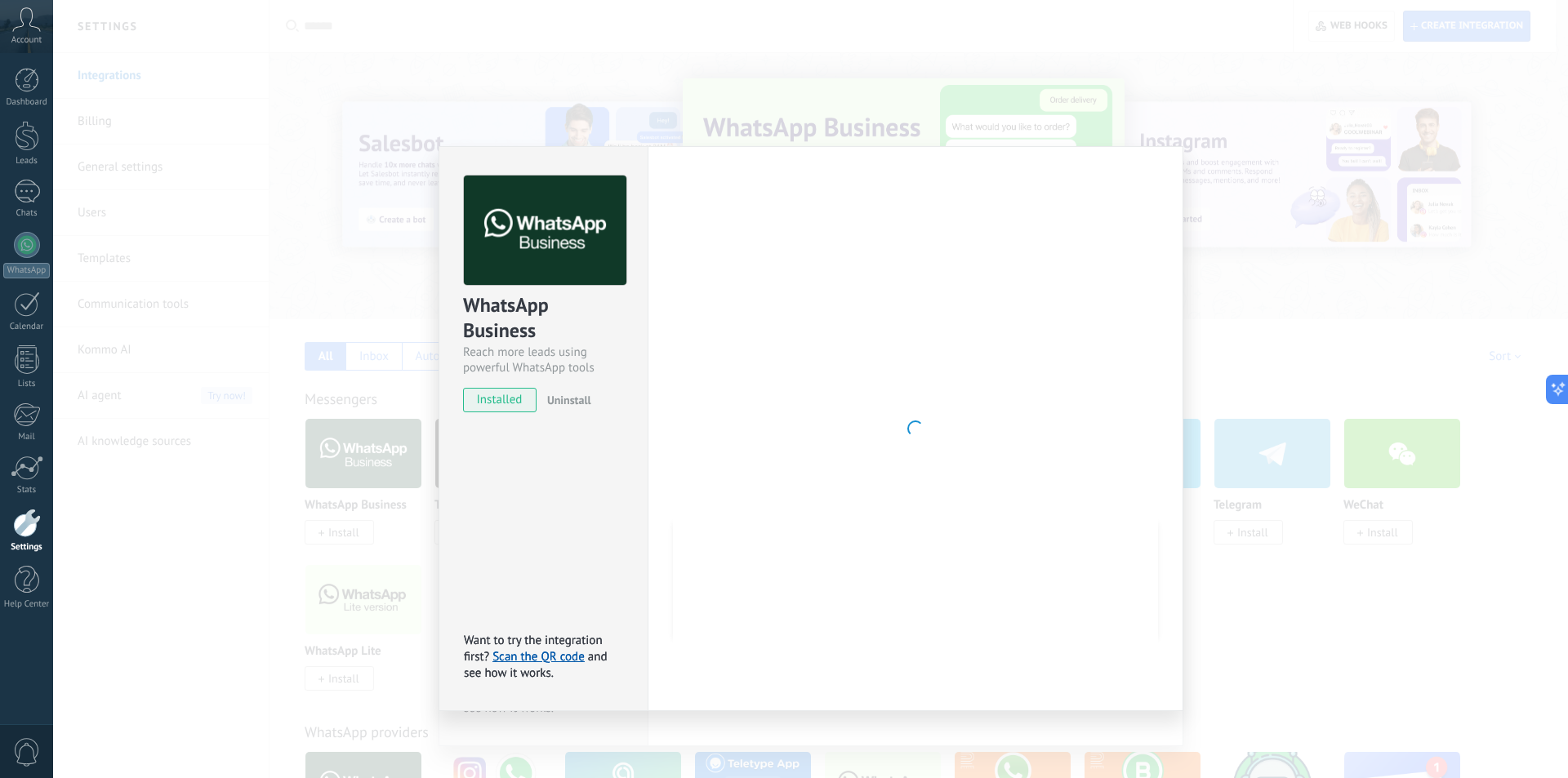
click at [281, 182] on div "WhatsApp Business Reach more leads using powerful WhatsApp tools installed Unin…" at bounding box center [810, 389] width 1515 height 778
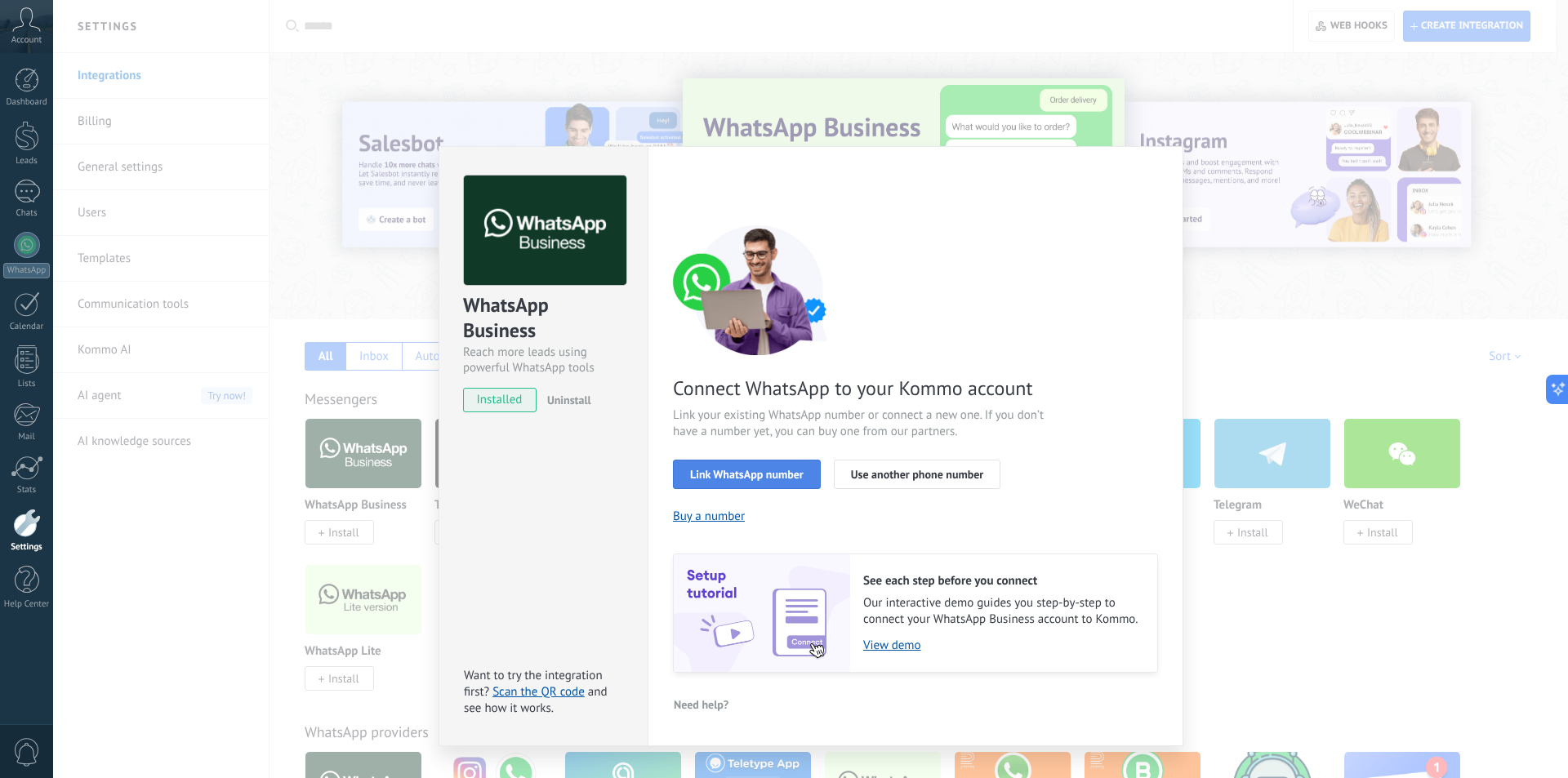
click at [751, 482] on button "Link WhatsApp number" at bounding box center [746, 474] width 148 height 29
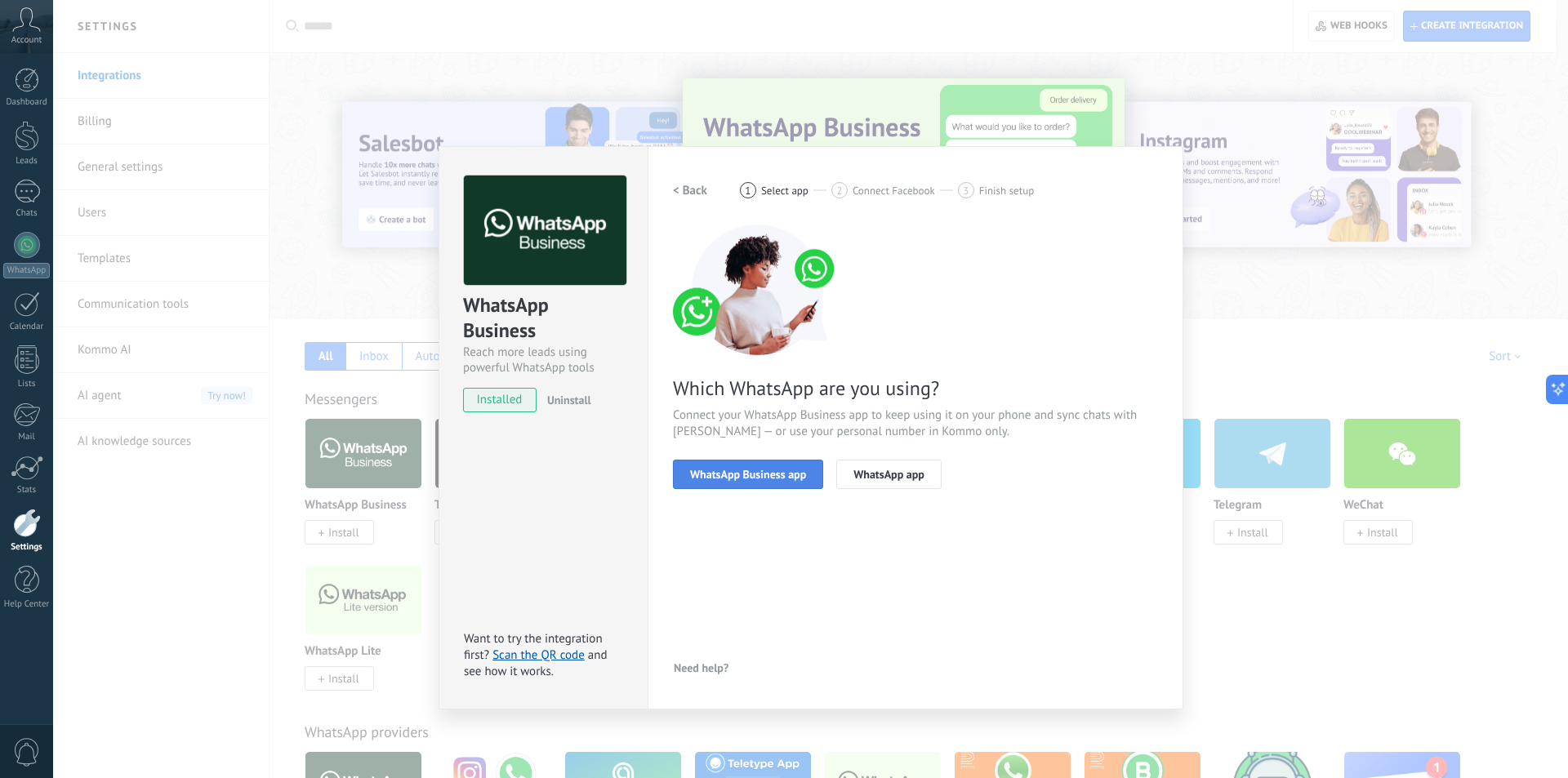
click at [773, 474] on span "WhatsApp Business app" at bounding box center [748, 474] width 116 height 11
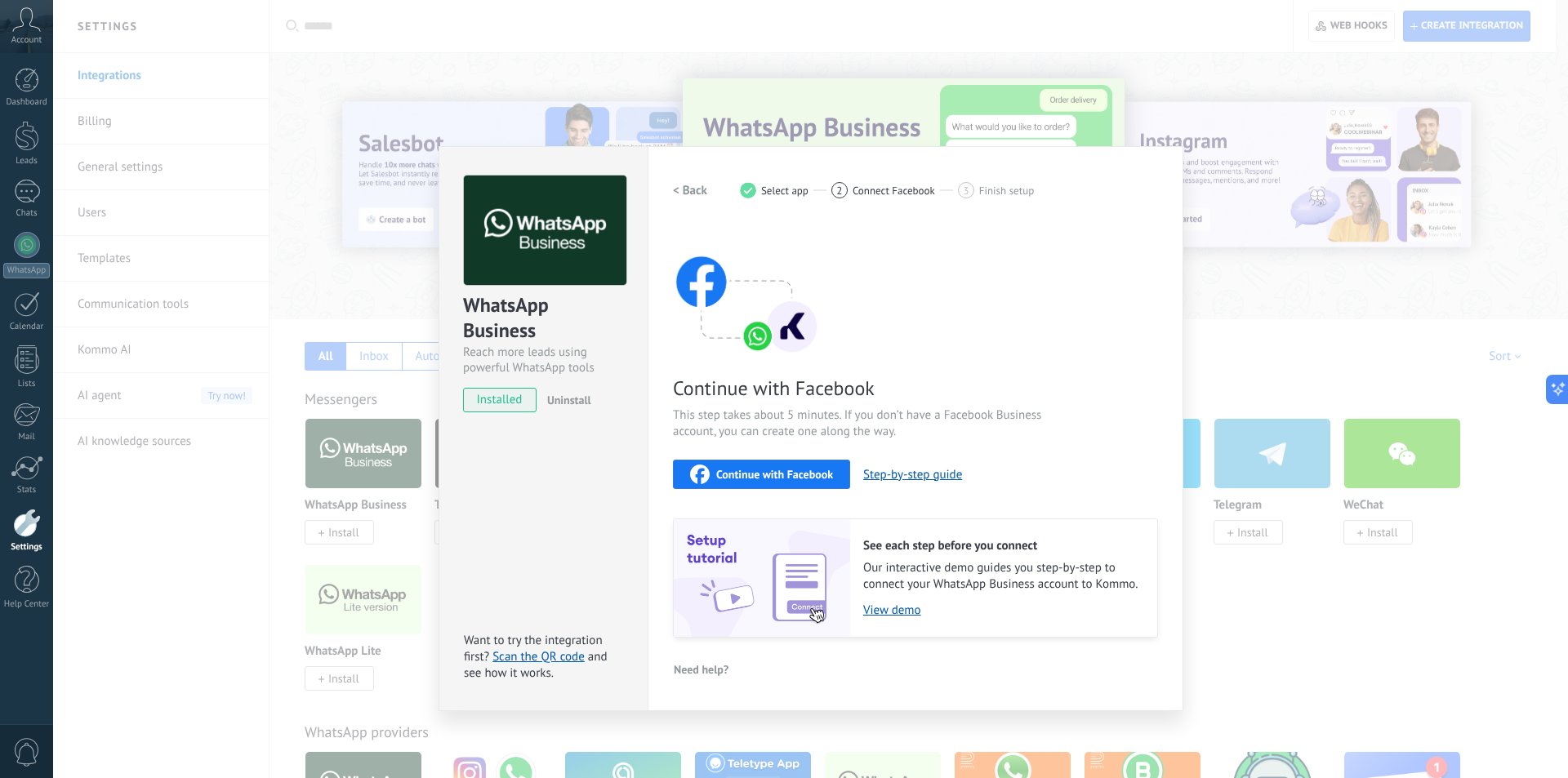
click at [773, 474] on span "Continue with Facebook" at bounding box center [774, 474] width 117 height 11
click at [773, 479] on span "Continue with Facebook" at bounding box center [774, 474] width 117 height 11
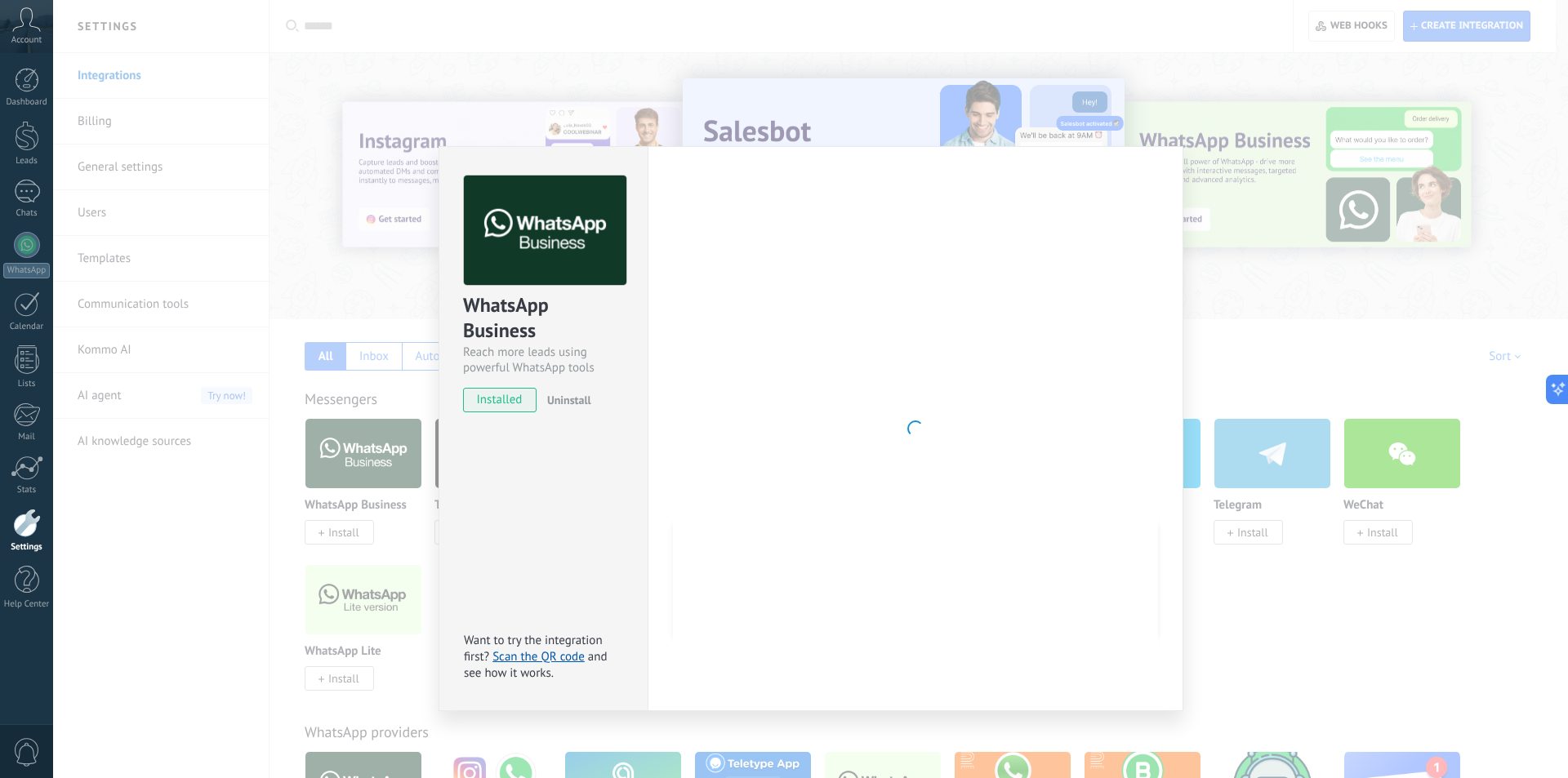
click at [1175, 170] on div "Settings Authorization This tab logs the users who have granted integration acc…" at bounding box center [915, 429] width 536 height 565
click at [1222, 261] on div "WhatsApp Business Reach more leads using powerful WhatsApp tools installed Unin…" at bounding box center [810, 389] width 1515 height 778
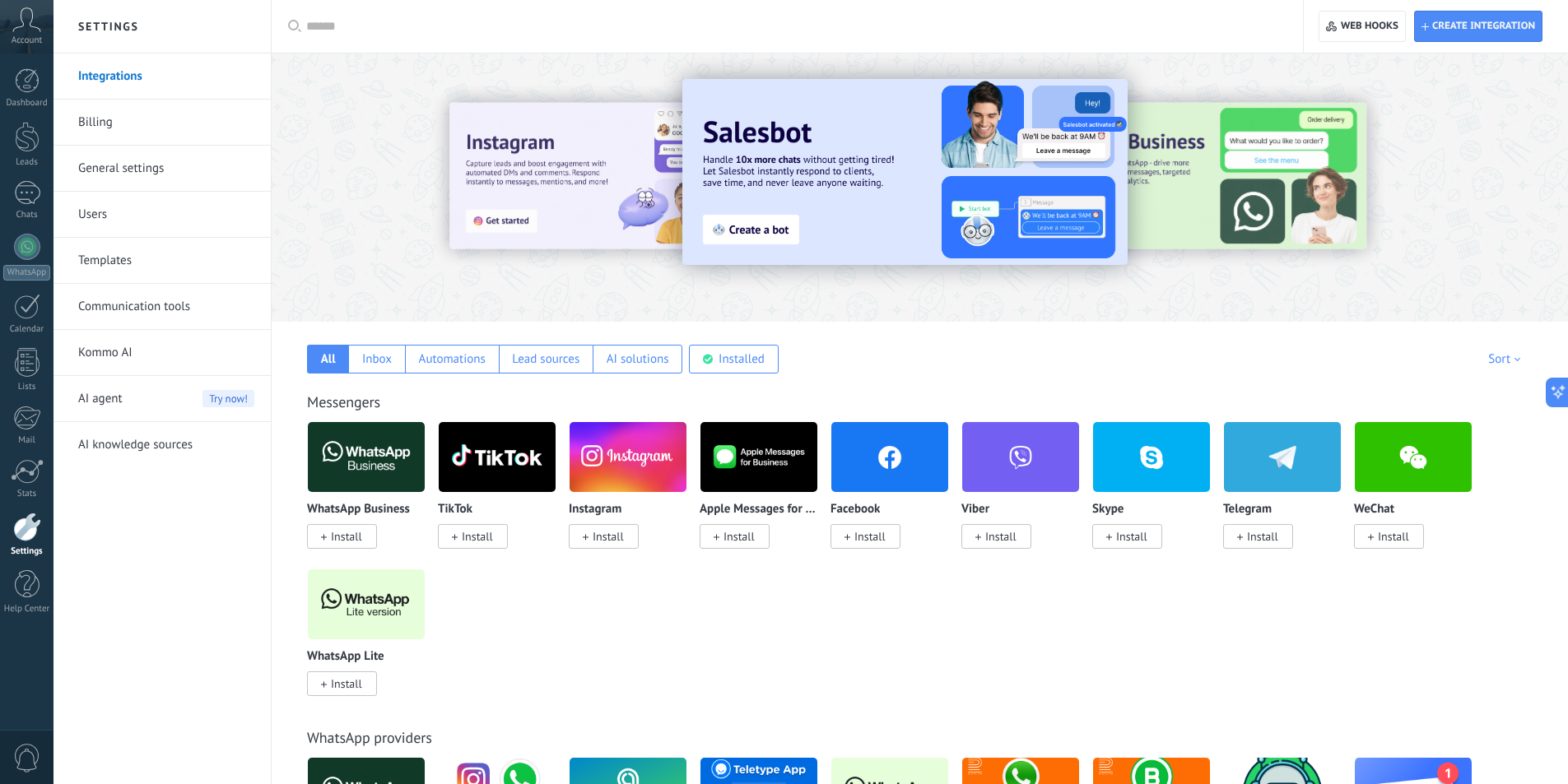
click at [346, 535] on span "Install" at bounding box center [346, 537] width 31 height 15
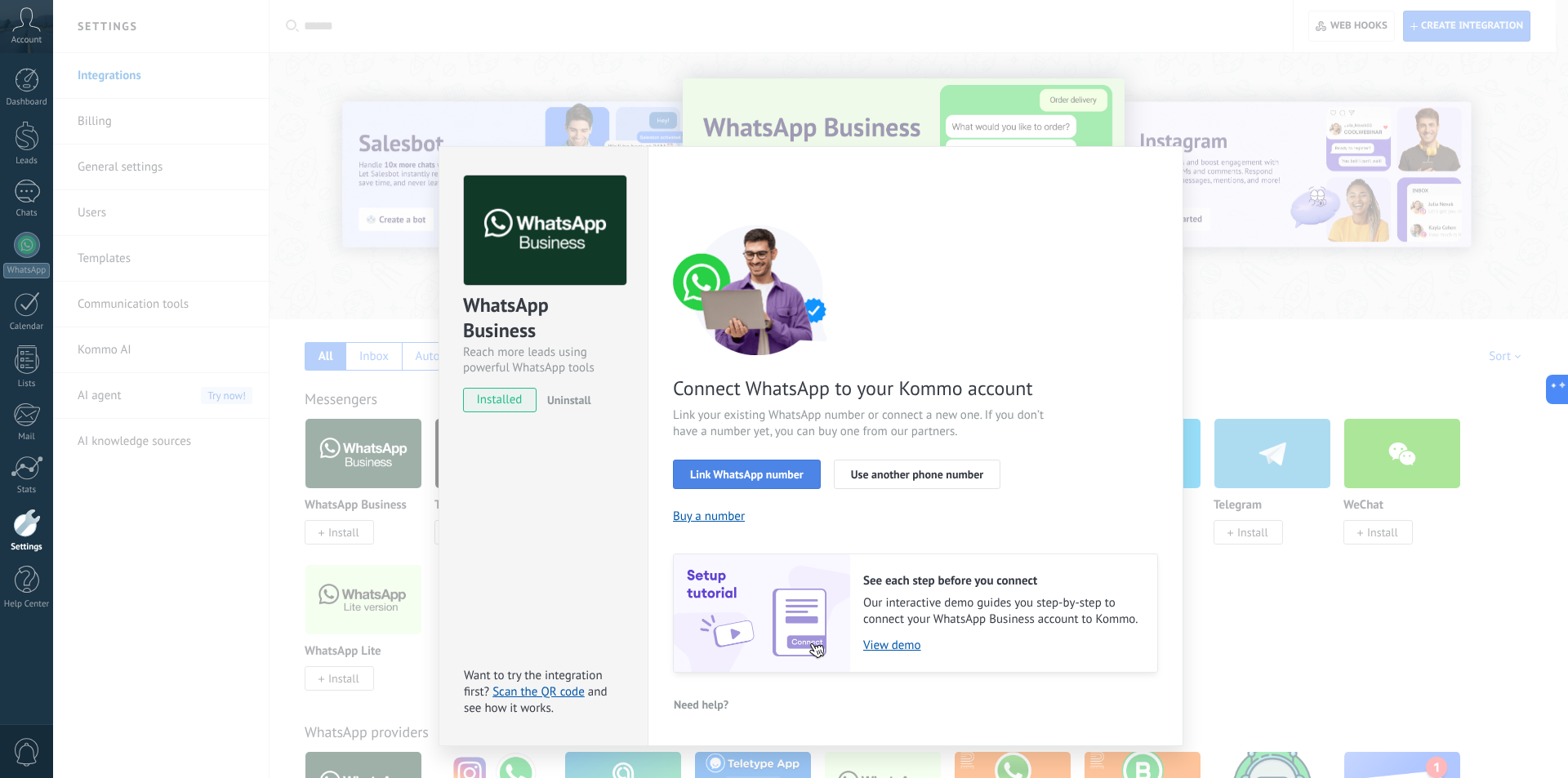
click at [717, 479] on span "Link WhatsApp number" at bounding box center [746, 474] width 114 height 11
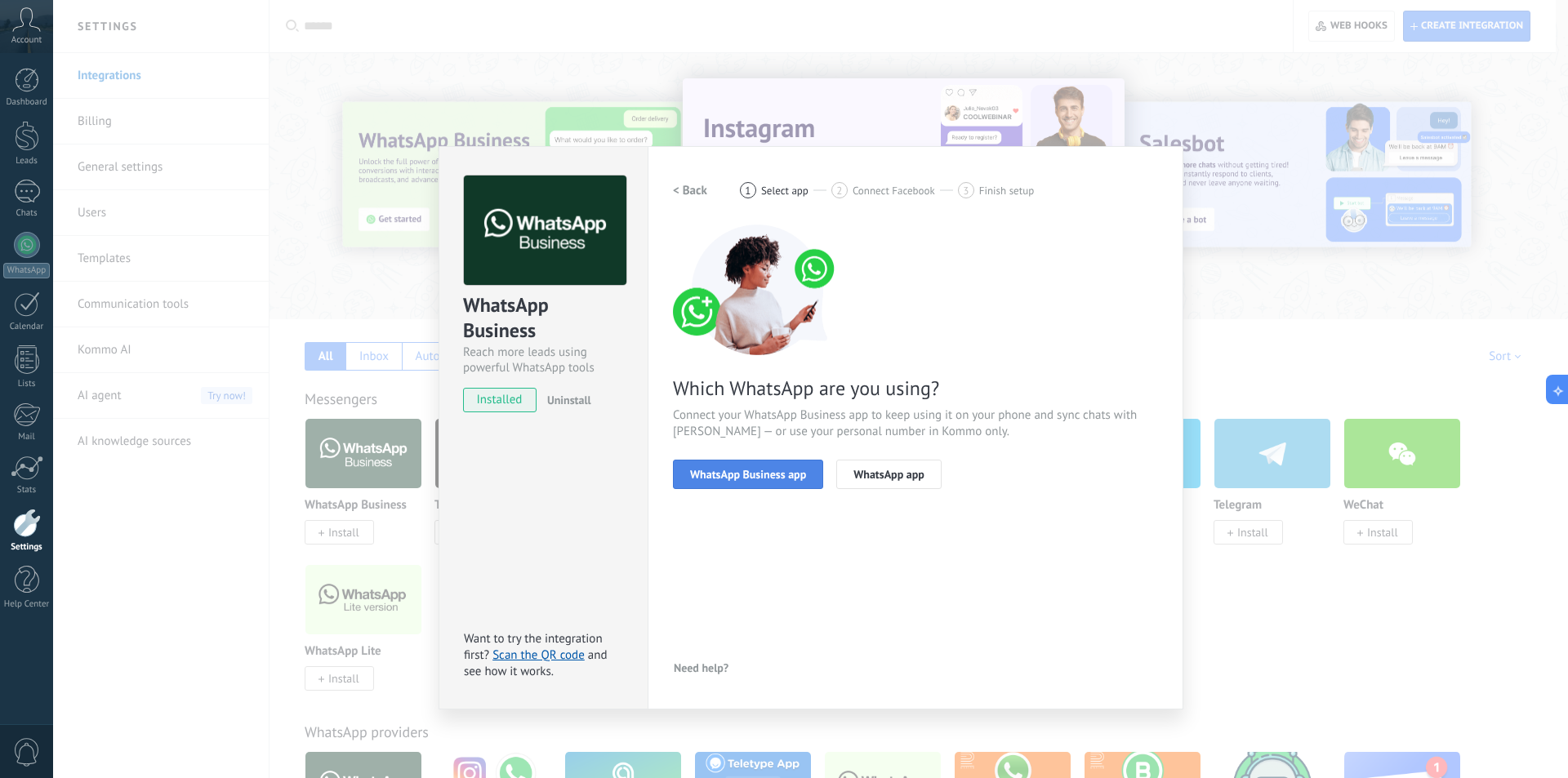
click at [715, 477] on span "WhatsApp Business app" at bounding box center [748, 474] width 116 height 11
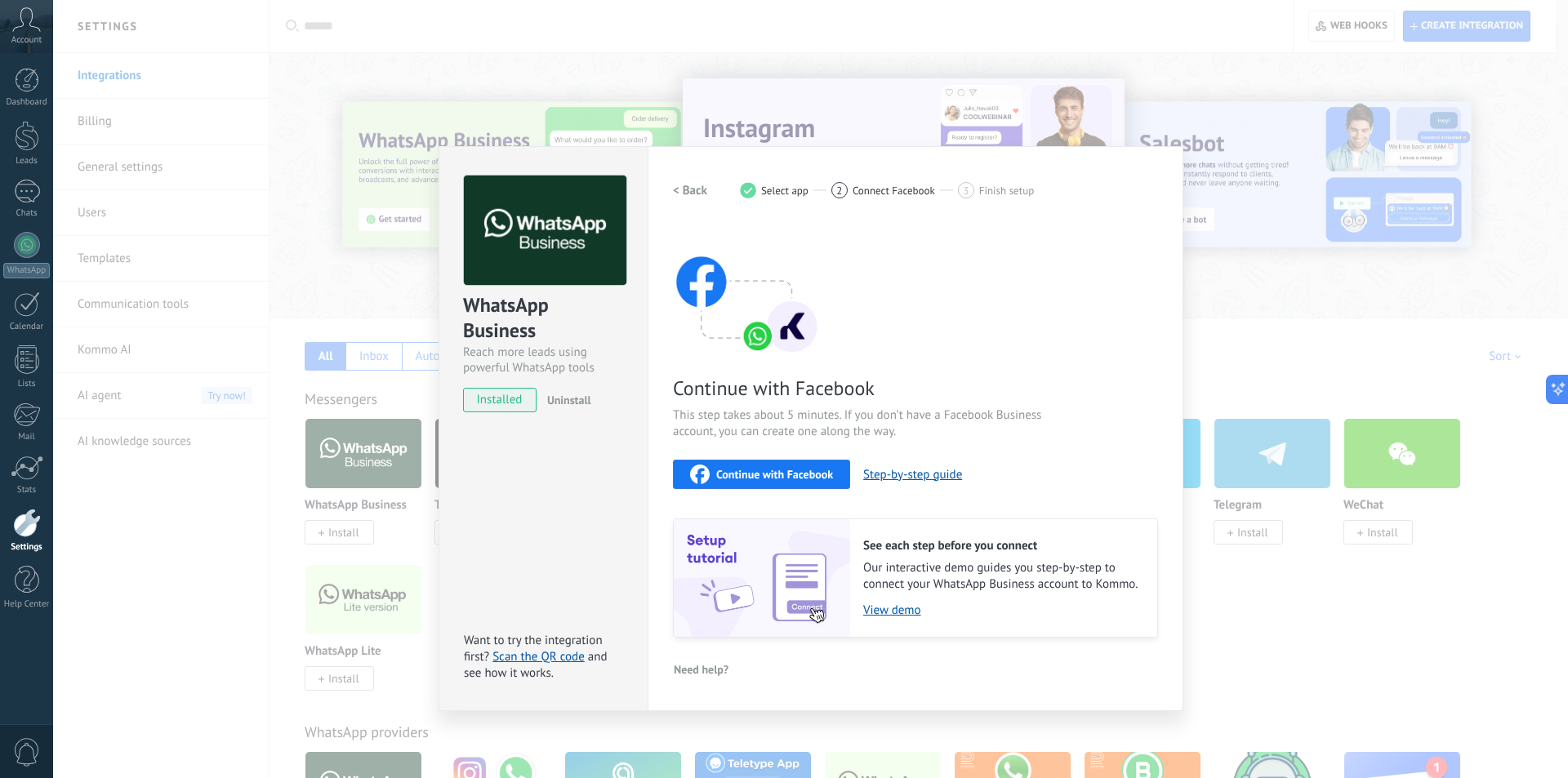
click at [715, 477] on div "Continue with Facebook" at bounding box center [761, 474] width 143 height 20
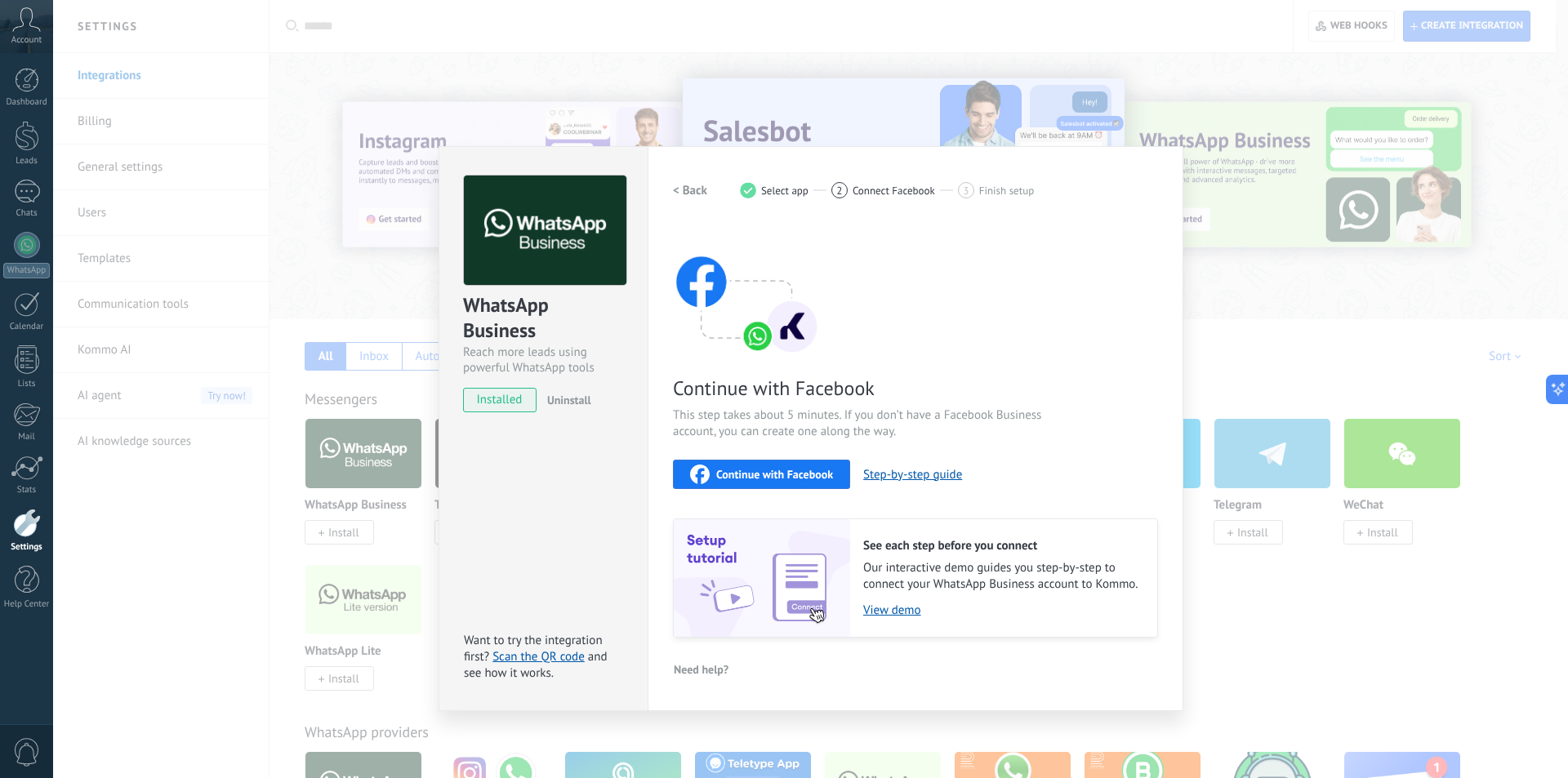
click at [783, 477] on span "Continue with Facebook" at bounding box center [774, 474] width 117 height 11
